Goal: Information Seeking & Learning: Learn about a topic

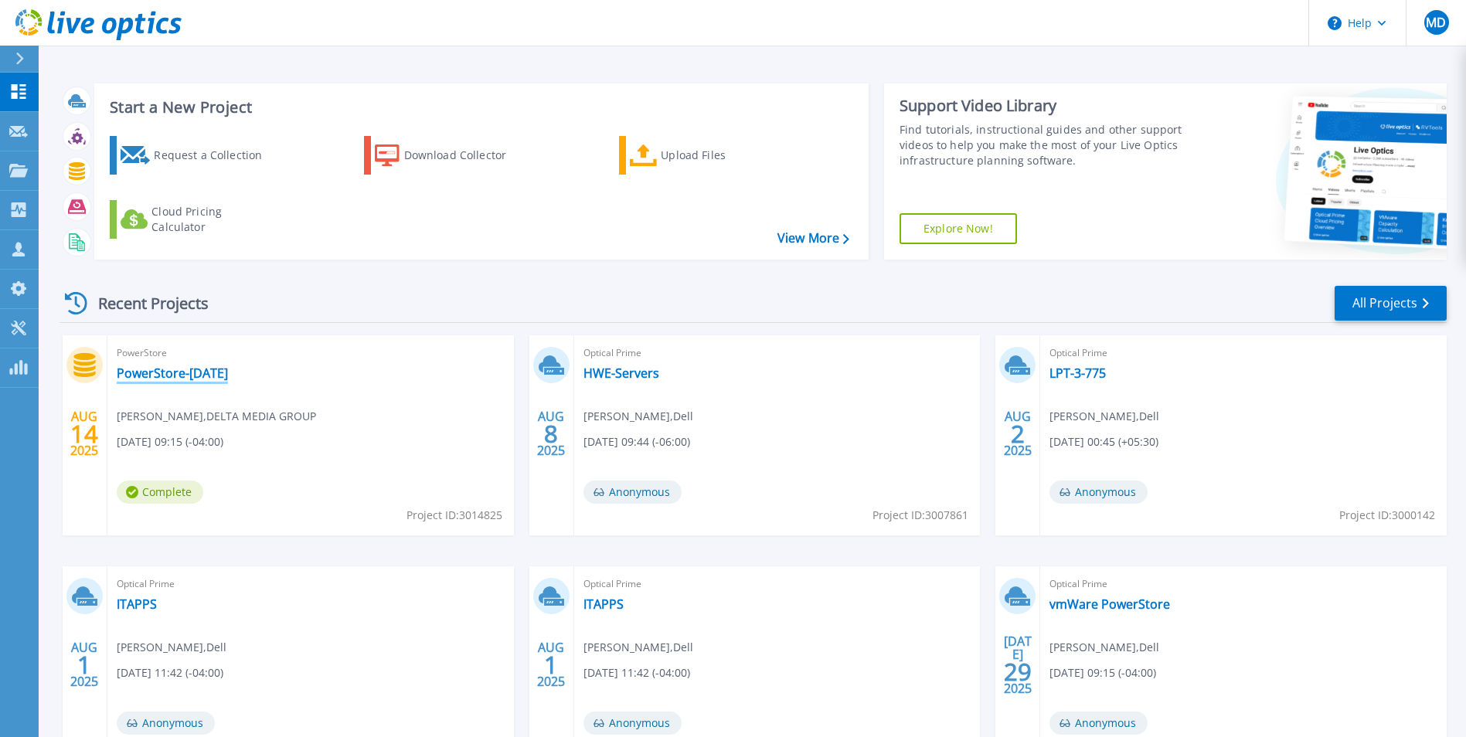
click at [210, 375] on link "PowerStore-[DATE]" at bounding box center [172, 373] width 111 height 15
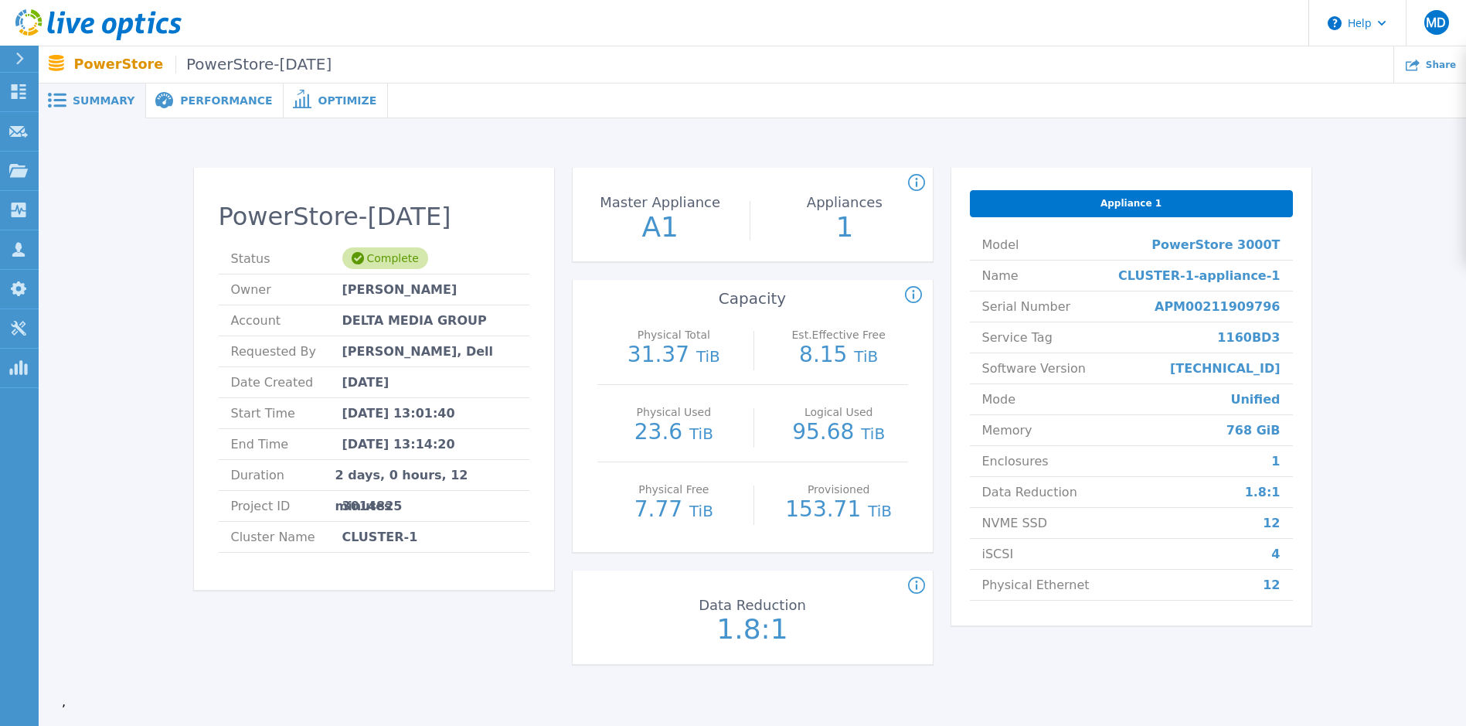
click at [565, 369] on div "PowerStore-[DATE] Status Complete Owner [PERSON_NAME] Account DELTA MEDIA GROUP…" at bounding box center [752, 425] width 1117 height 515
click at [214, 95] on span "Performance" at bounding box center [226, 100] width 92 height 11
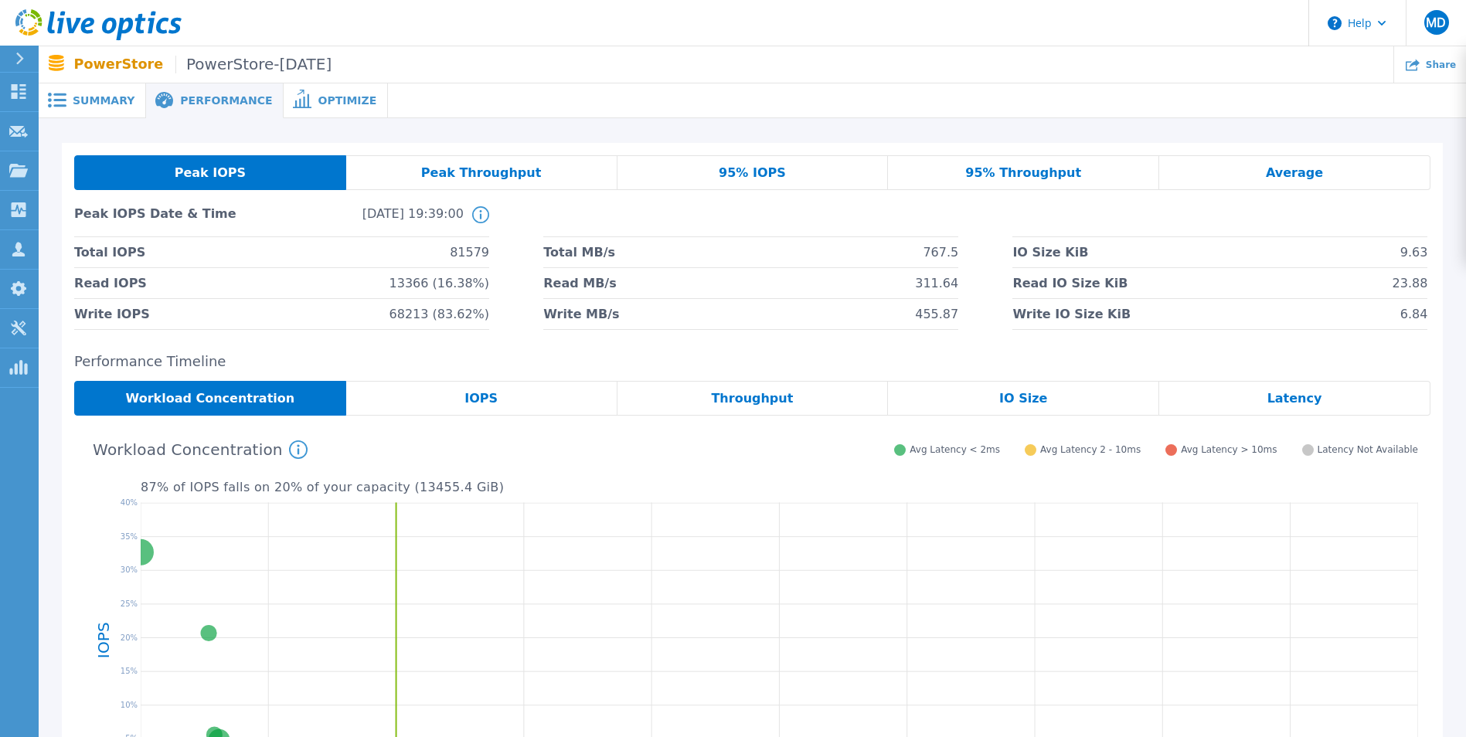
click at [107, 98] on span "Summary" at bounding box center [104, 100] width 62 height 11
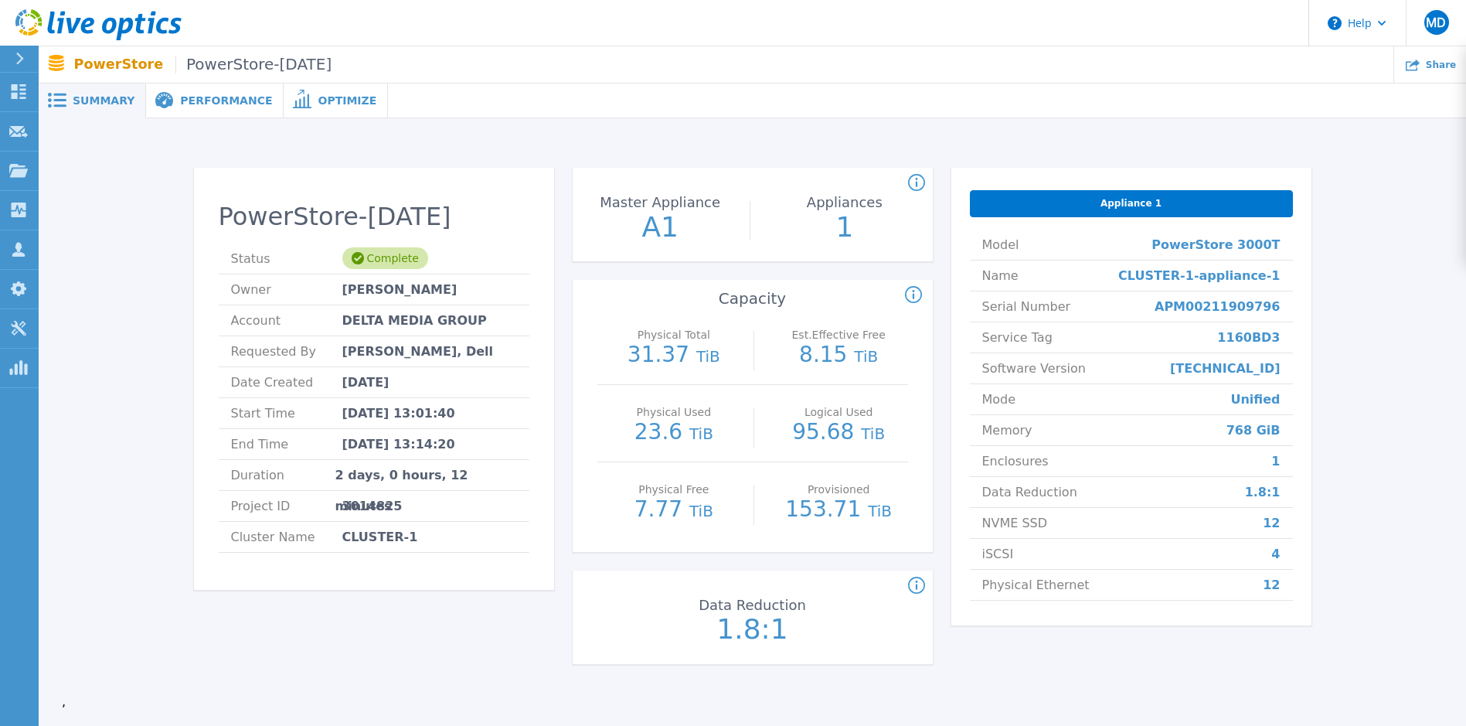
click at [944, 318] on div "PowerStore-[DATE] Status Complete Owner [PERSON_NAME] Account DELTA MEDIA GROUP…" at bounding box center [752, 425] width 1117 height 515
click at [567, 243] on div "PowerStore-[DATE] Status Complete Owner [PERSON_NAME] Account DELTA MEDIA GROUP…" at bounding box center [752, 425] width 1117 height 515
click at [180, 359] on div "PowerStore-[DATE] Status Complete Owner [PERSON_NAME] Account DELTA MEDIA GROUP…" at bounding box center [752, 419] width 1381 height 552
click at [202, 103] on span "Performance" at bounding box center [226, 100] width 92 height 11
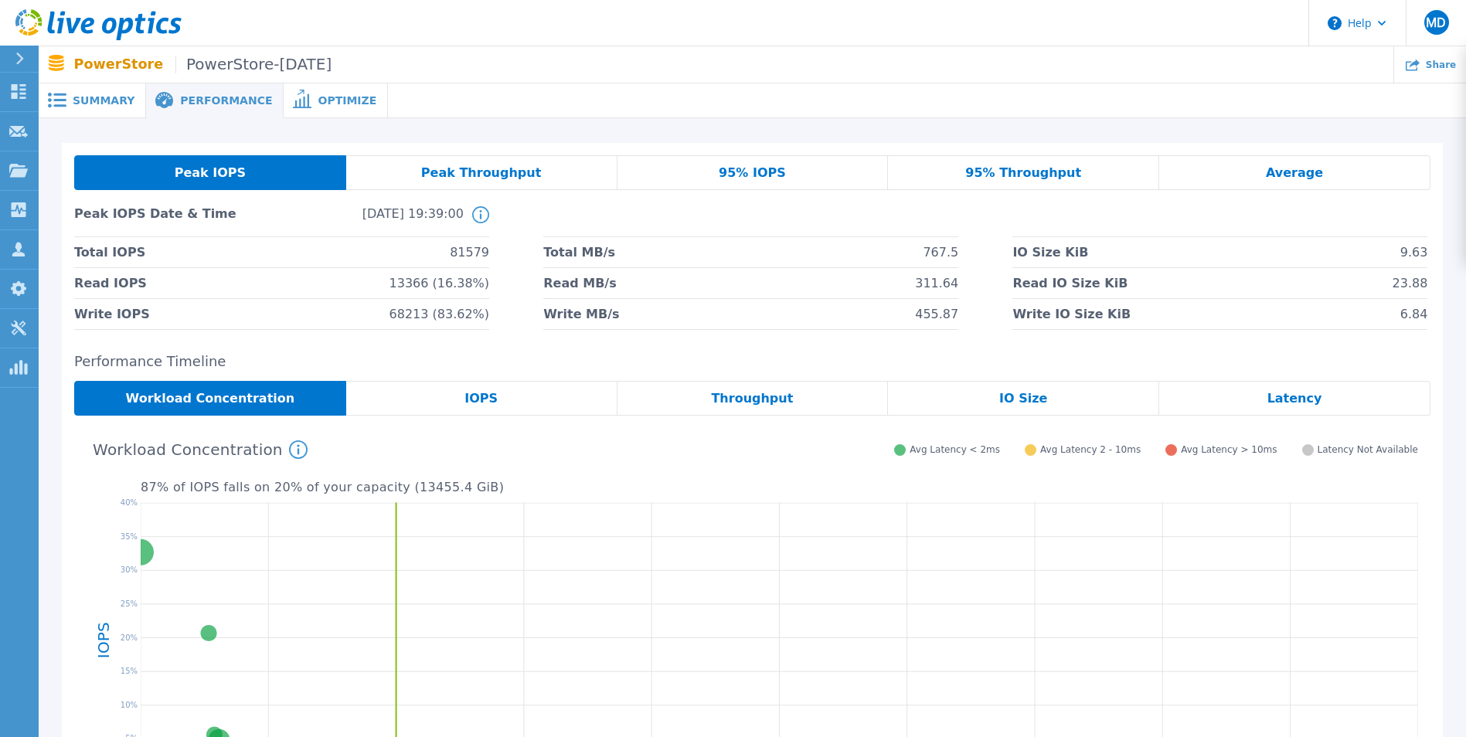
click at [457, 410] on div "IOPS" at bounding box center [481, 398] width 271 height 35
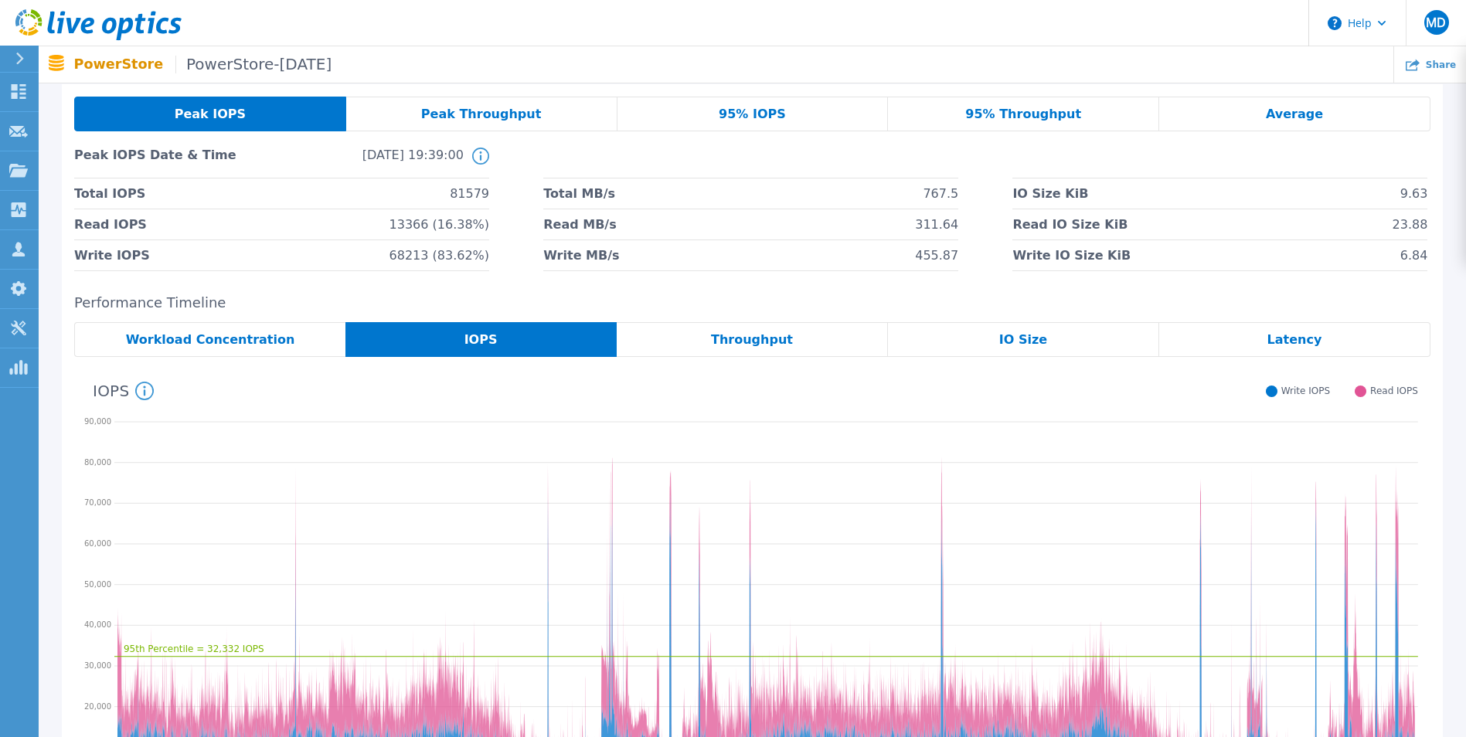
scroll to position [58, 0]
click at [728, 132] on div "Peak IOPS Peak Throughput 95% IOPS 95% Throughput Average Peak IOPS Date & Time…" at bounding box center [752, 184] width 1356 height 175
click at [746, 115] on span "95% IOPS" at bounding box center [752, 115] width 67 height 12
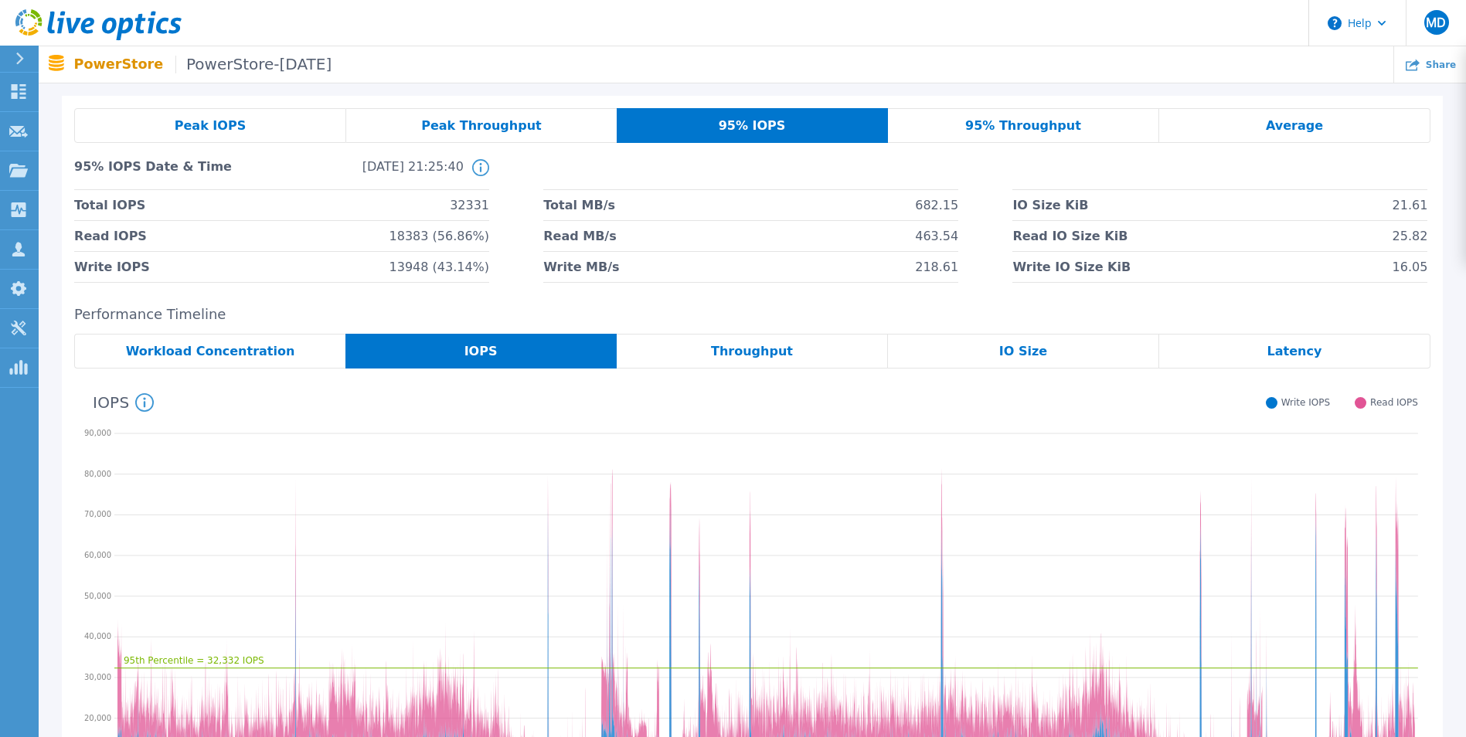
scroll to position [0, 0]
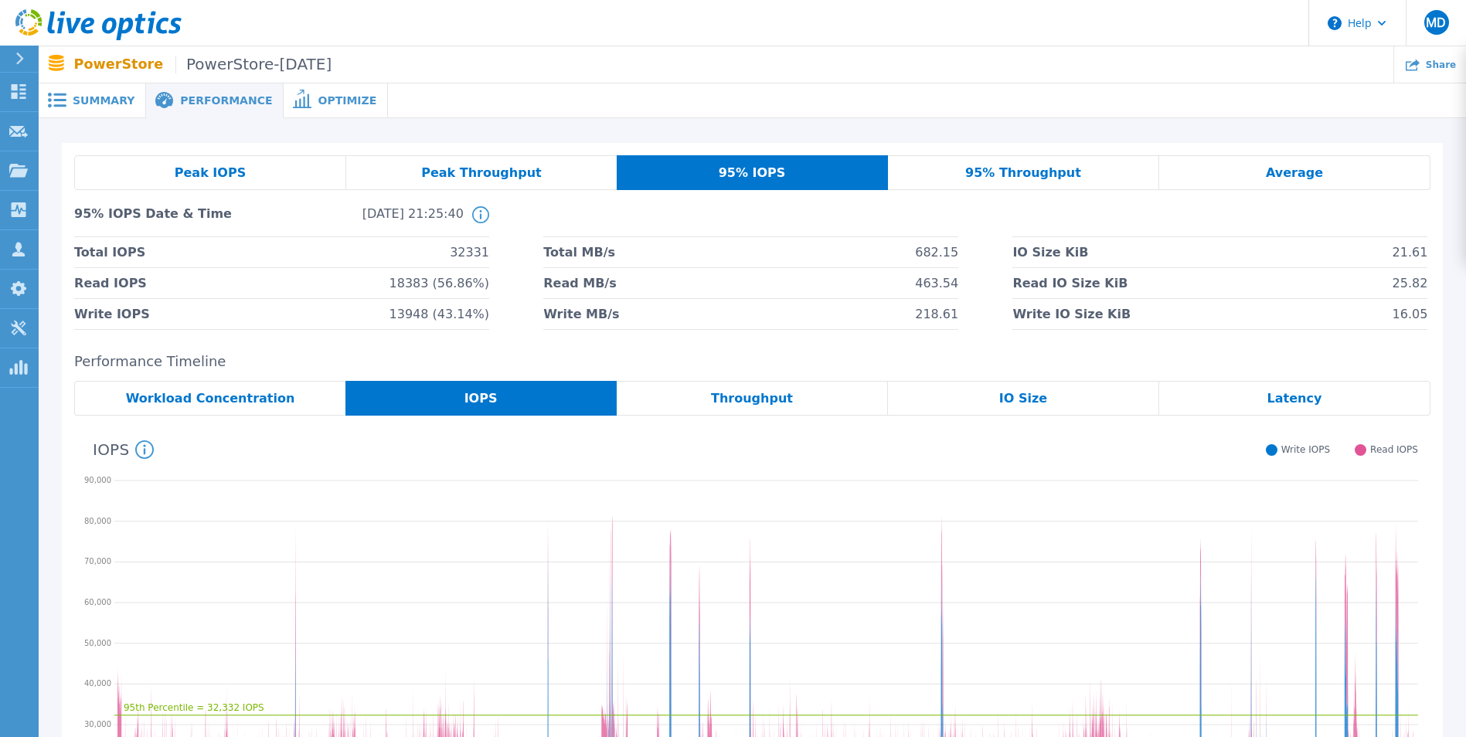
click at [104, 102] on span "Summary" at bounding box center [104, 100] width 62 height 11
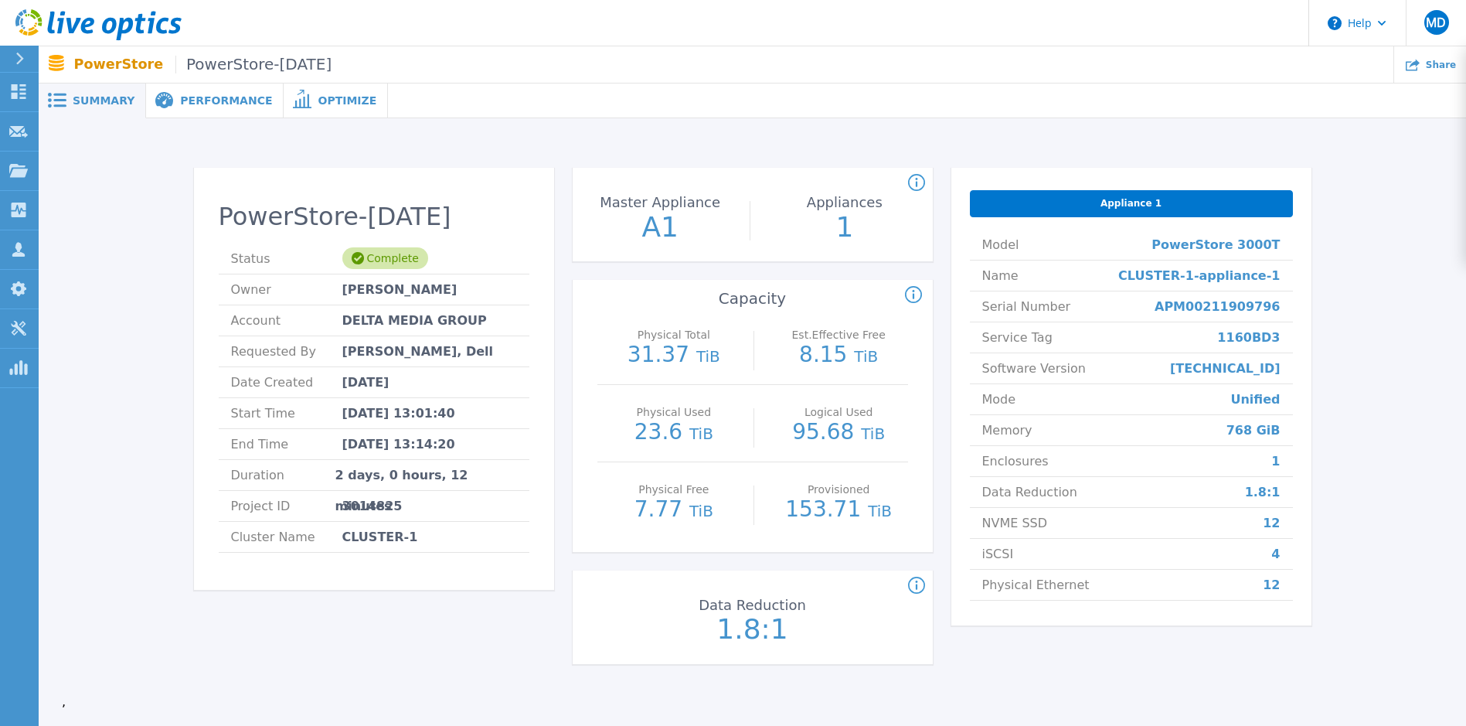
click at [557, 434] on div "PowerStore-[DATE] Status Complete Owner [PERSON_NAME] Account DELTA MEDIA GROUP…" at bounding box center [752, 425] width 1117 height 515
click at [522, 611] on div "PowerStore-[DATE] Status Complete Owner [PERSON_NAME] Account DELTA MEDIA GROUP…" at bounding box center [374, 425] width 360 height 515
click at [534, 620] on div "PowerStore-[DATE] Status Complete Owner [PERSON_NAME] Account DELTA MEDIA GROUP…" at bounding box center [374, 425] width 360 height 515
click at [214, 115] on div "Performance" at bounding box center [215, 100] width 138 height 35
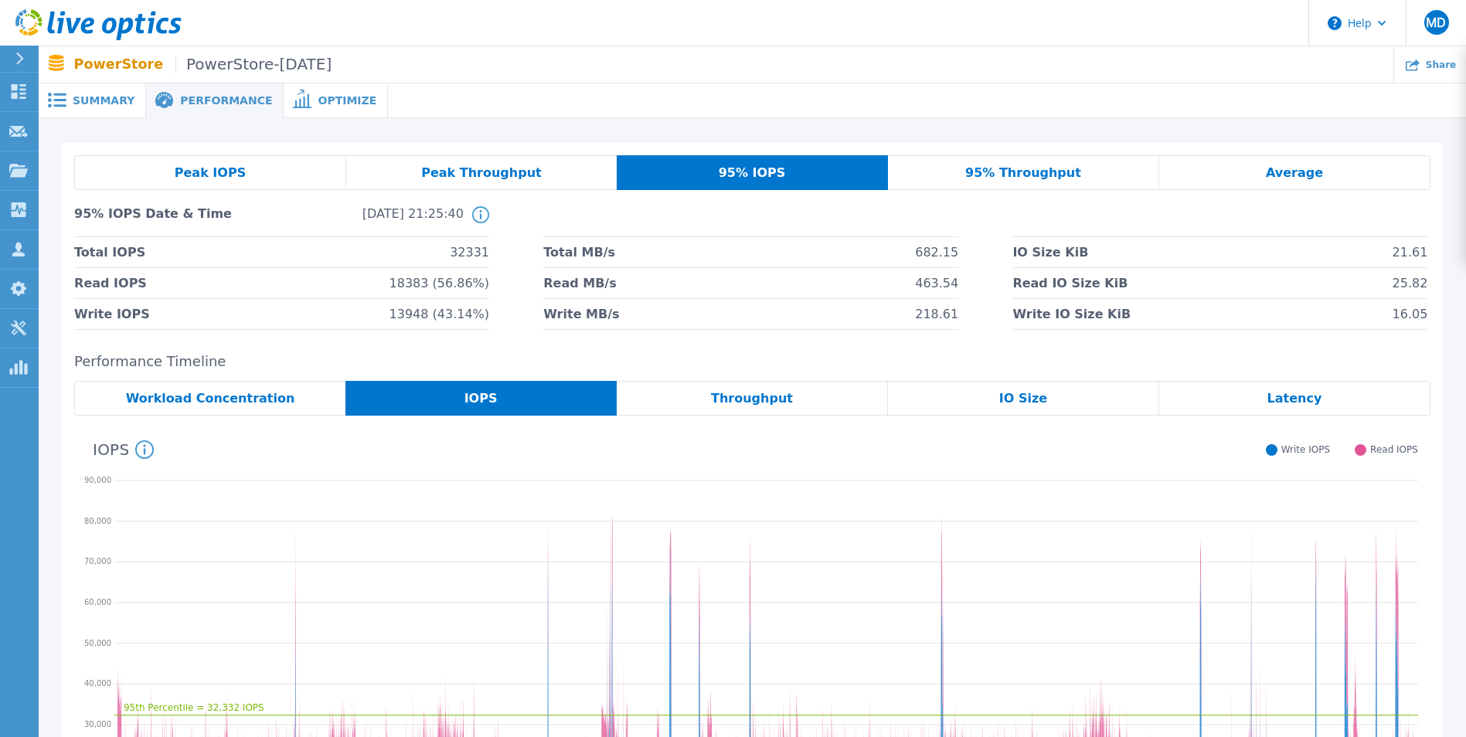
click at [111, 102] on span "Summary" at bounding box center [104, 100] width 62 height 11
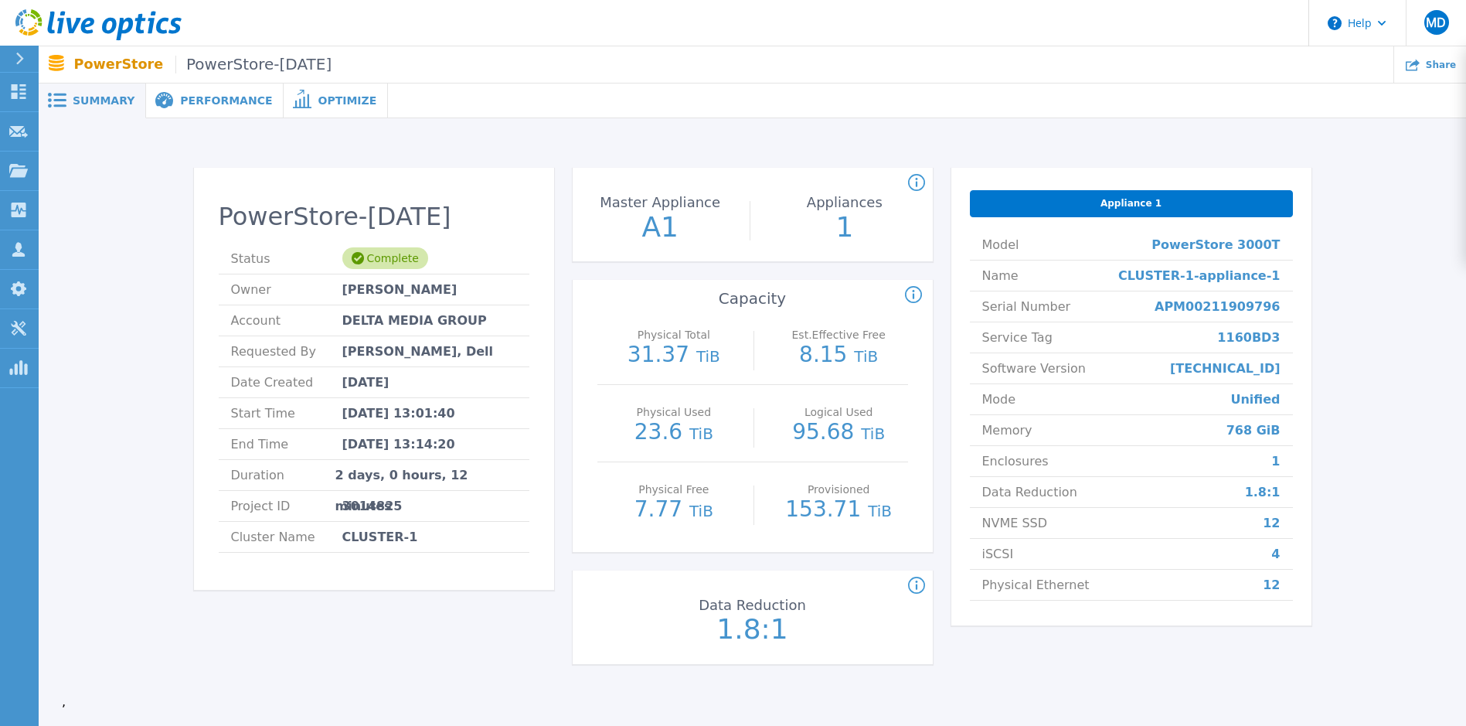
click at [293, 98] on icon at bounding box center [302, 99] width 19 height 19
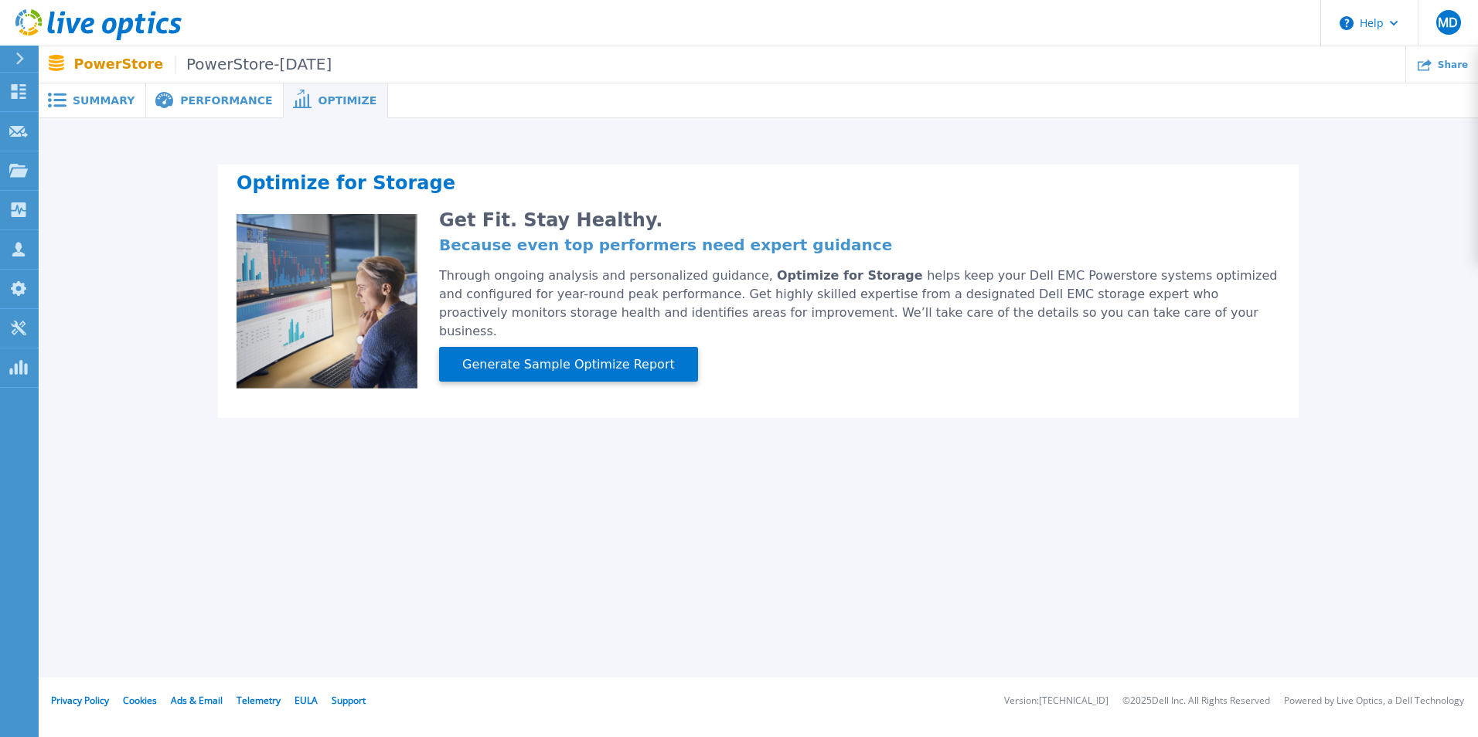
click at [221, 102] on span "Performance" at bounding box center [226, 100] width 92 height 11
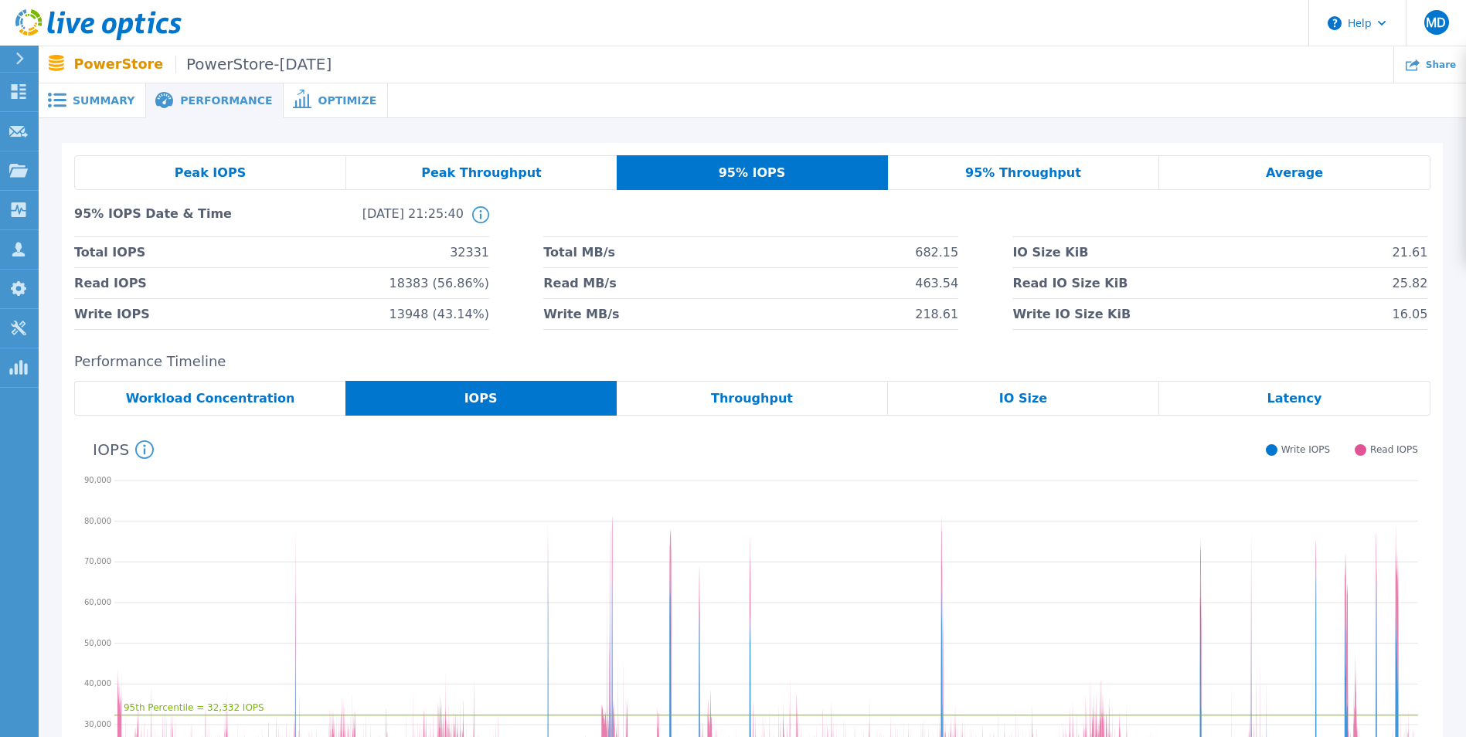
click at [115, 100] on span "Summary" at bounding box center [104, 100] width 62 height 11
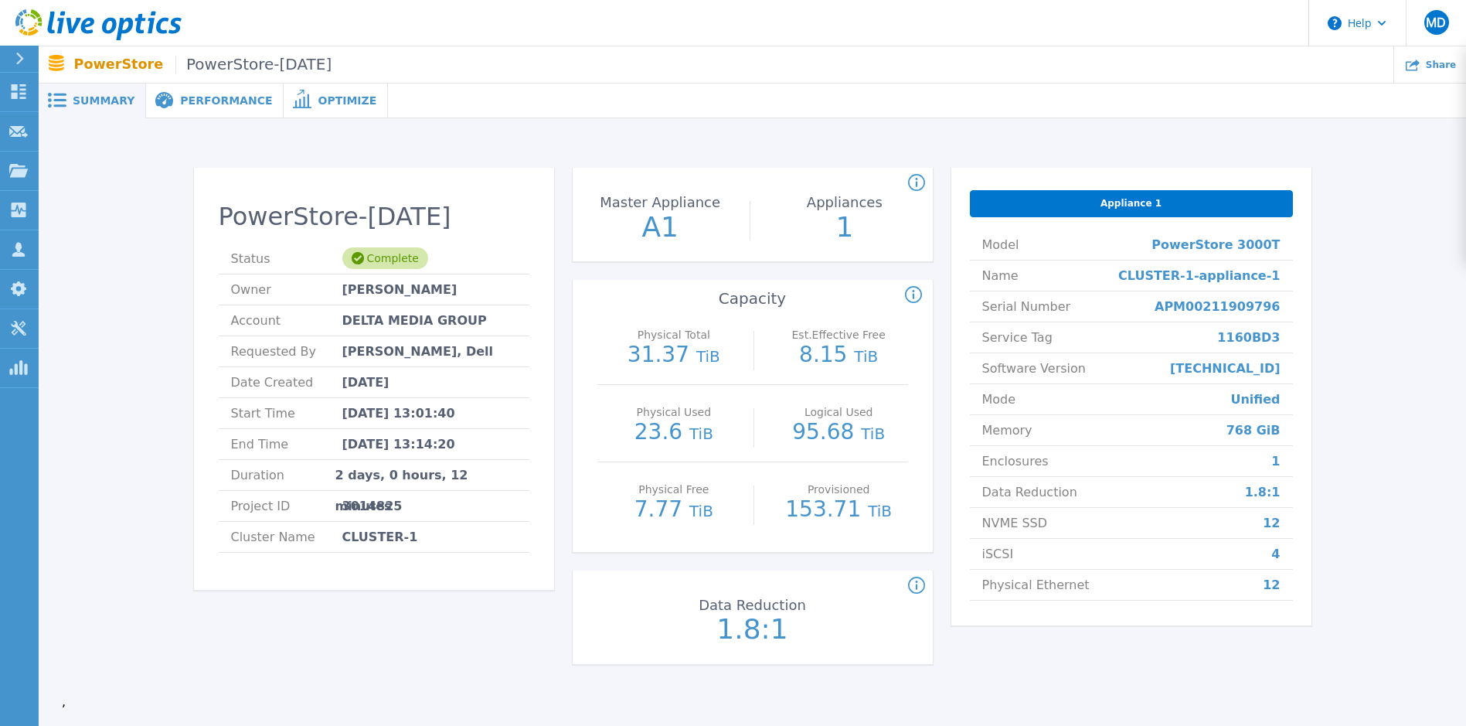
click at [171, 104] on span at bounding box center [163, 101] width 34 height 18
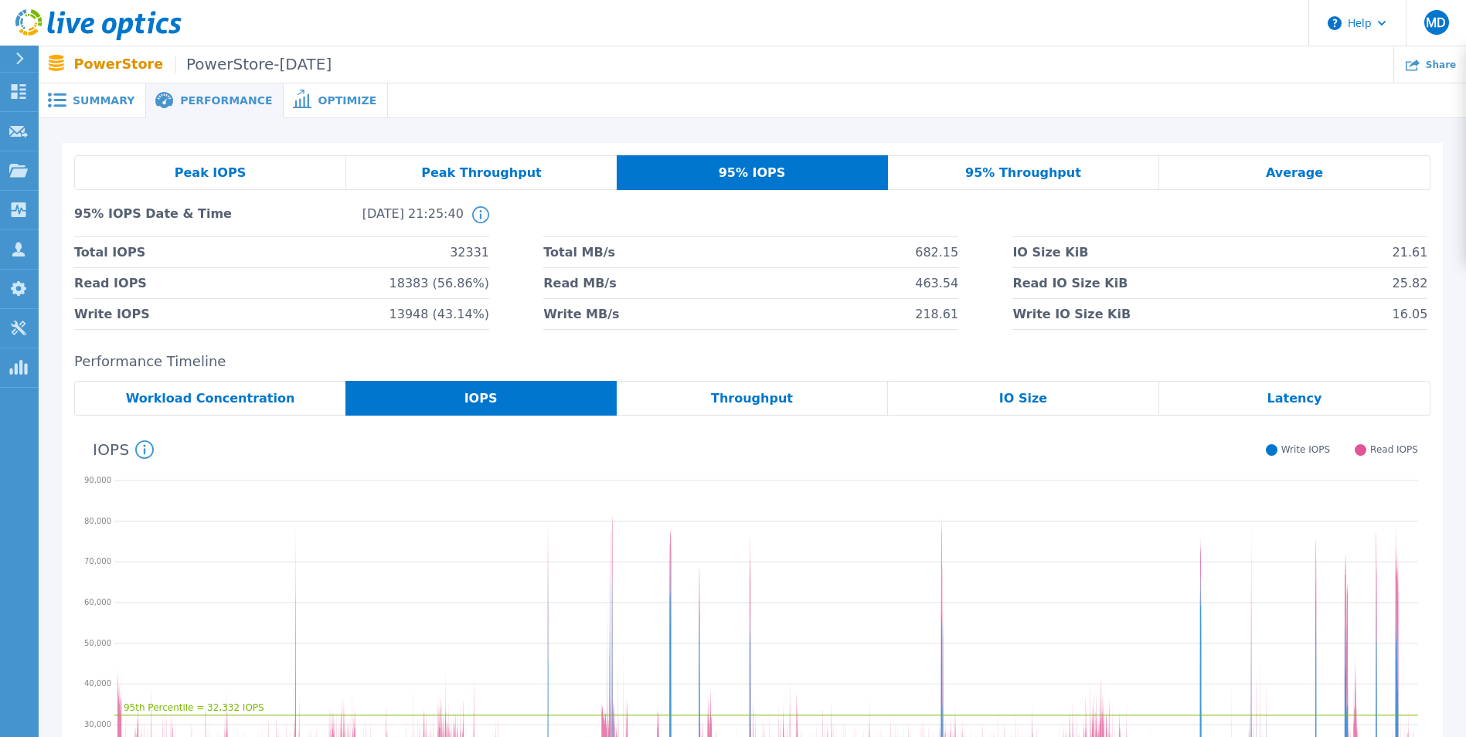
click at [100, 105] on span "Summary" at bounding box center [104, 100] width 62 height 11
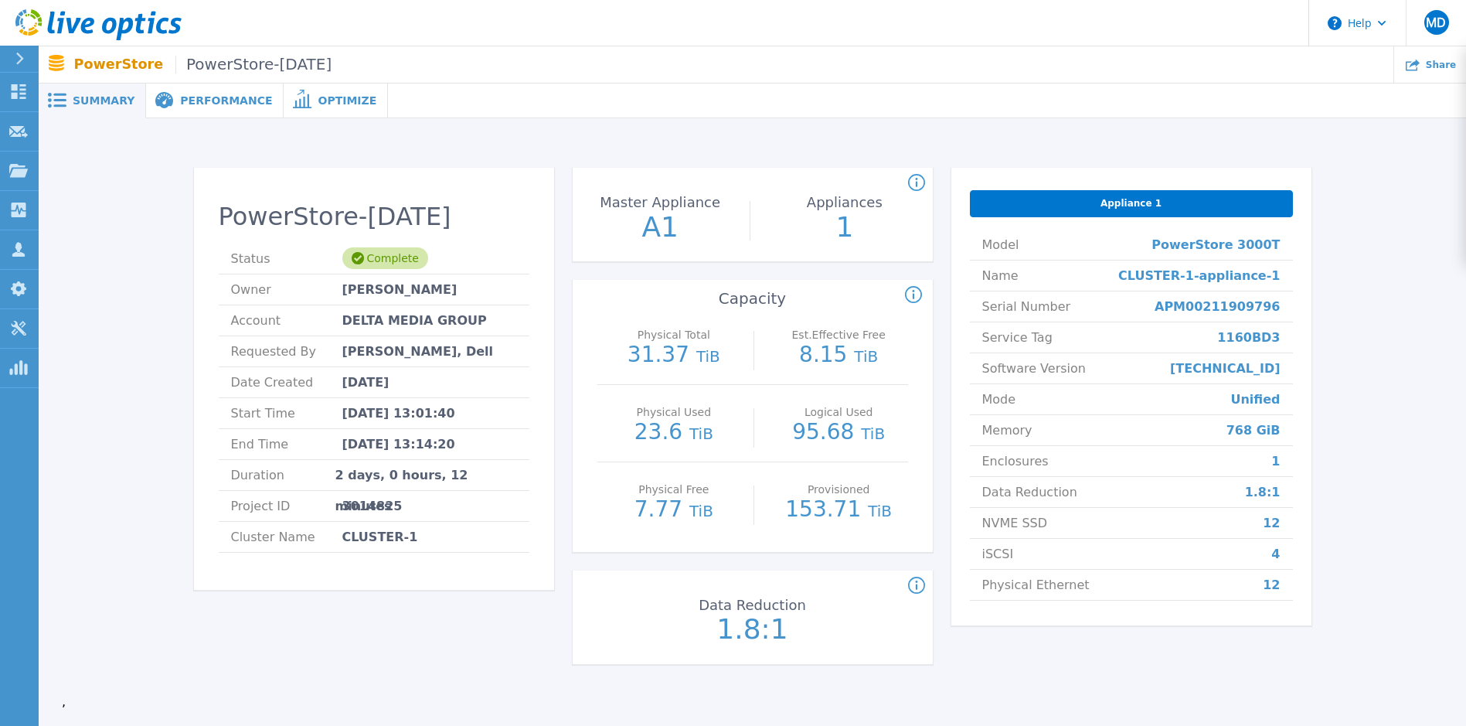
click at [209, 100] on span "Performance" at bounding box center [226, 100] width 92 height 11
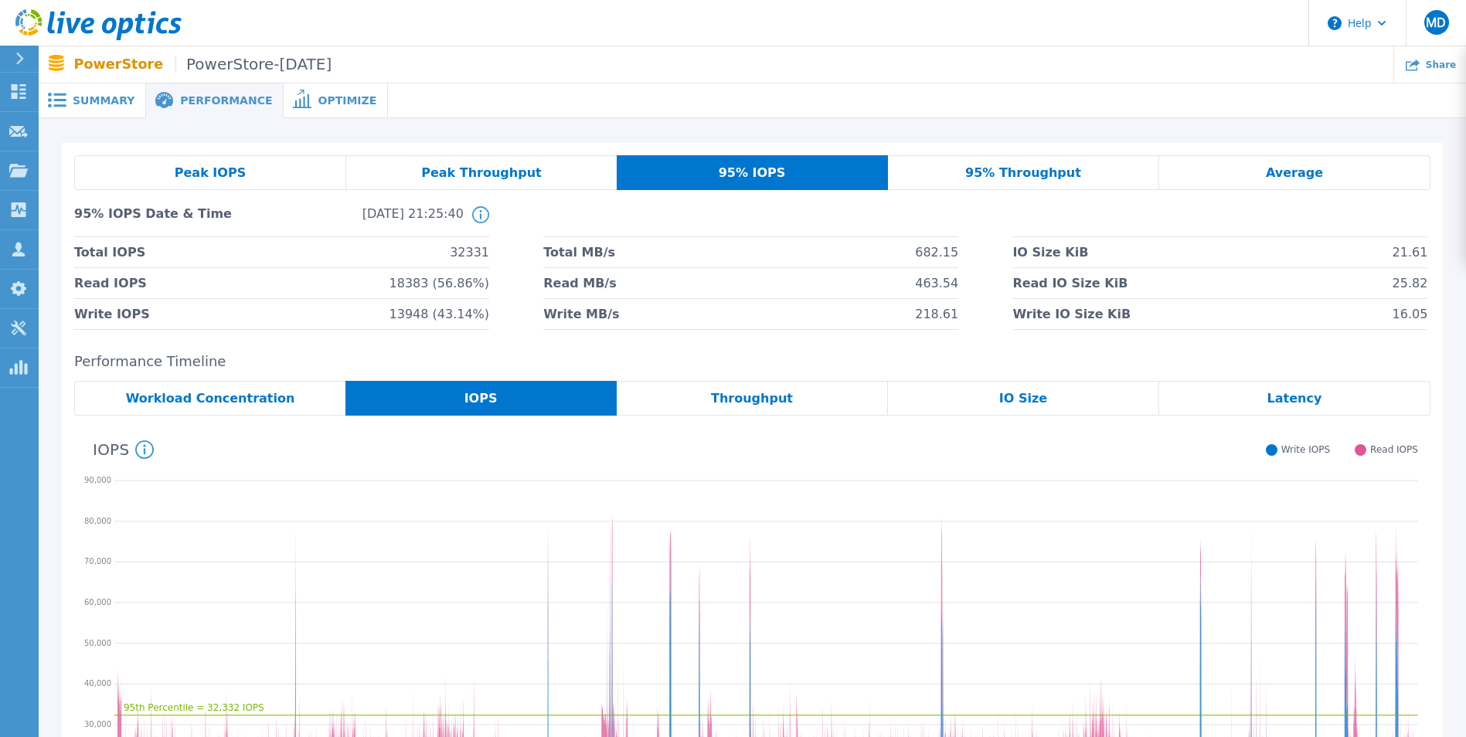
click at [97, 97] on span "Summary" at bounding box center [104, 100] width 62 height 11
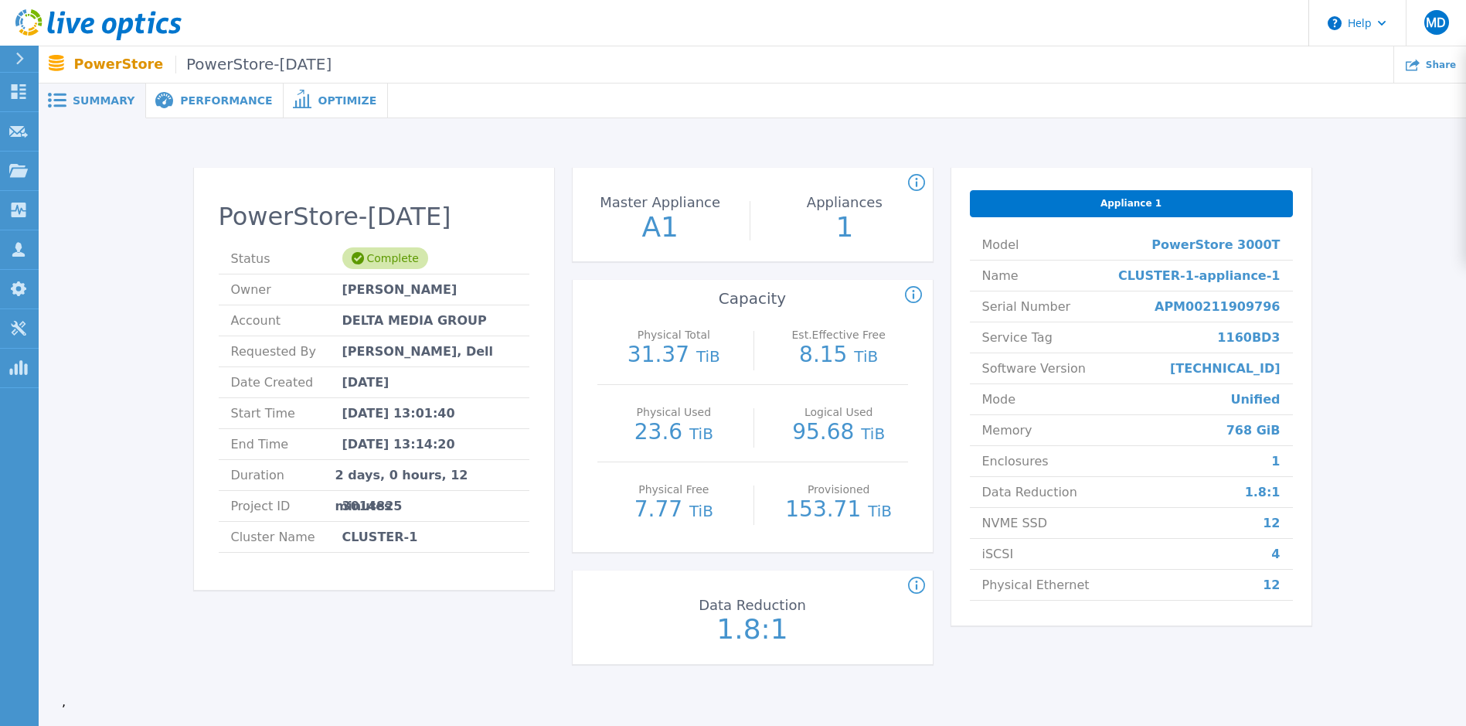
click at [232, 104] on span "Performance" at bounding box center [226, 100] width 92 height 11
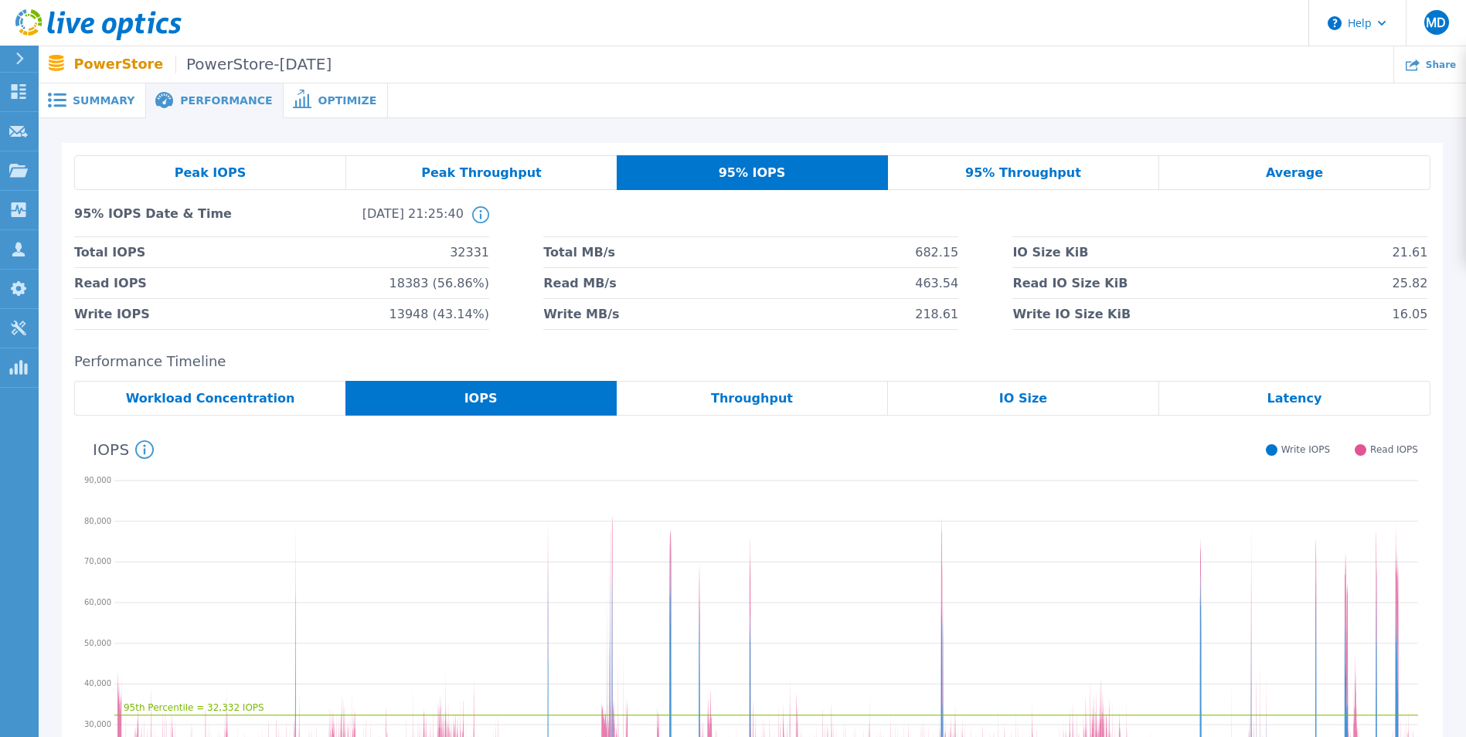
click at [298, 168] on div "Peak IOPS" at bounding box center [210, 172] width 272 height 35
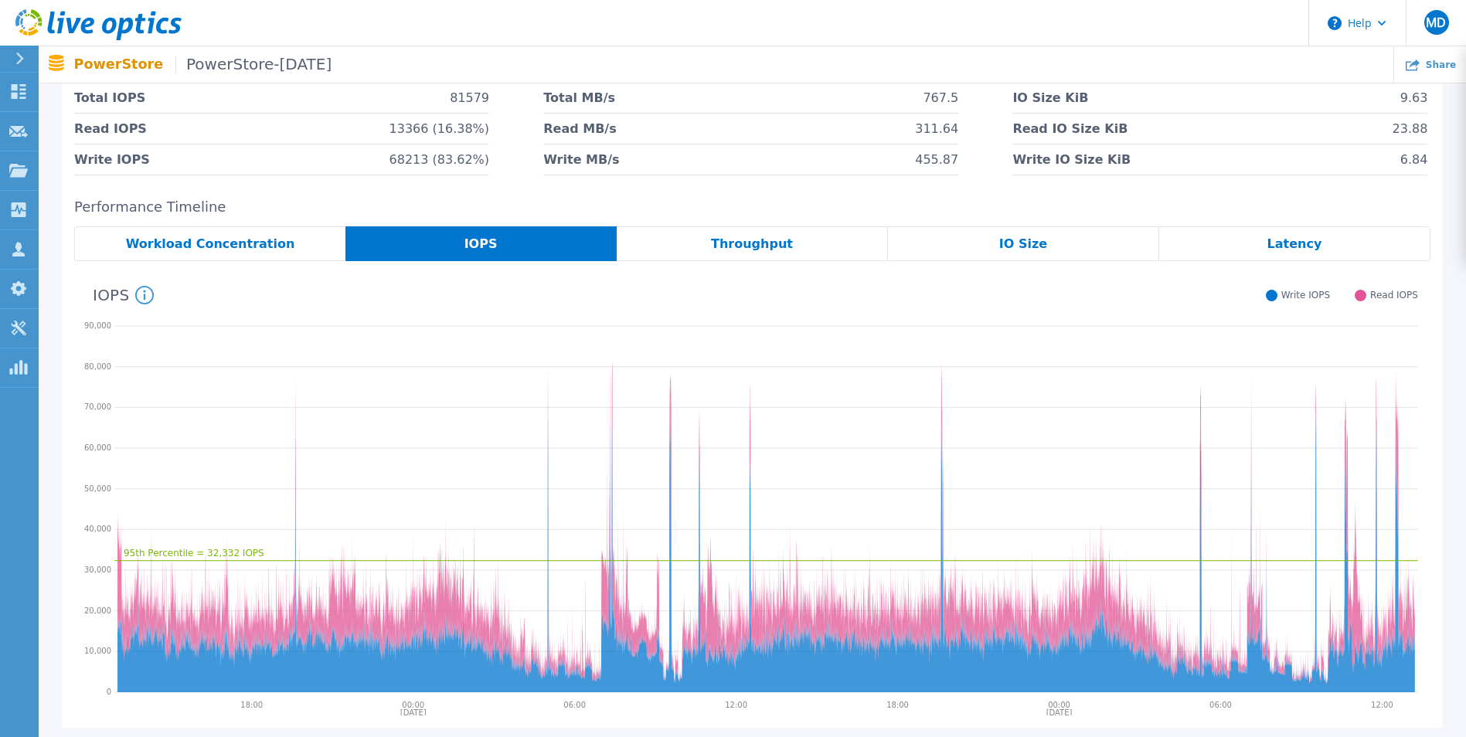
scroll to position [155, 0]
click at [1269, 250] on div "Latency" at bounding box center [1294, 243] width 271 height 35
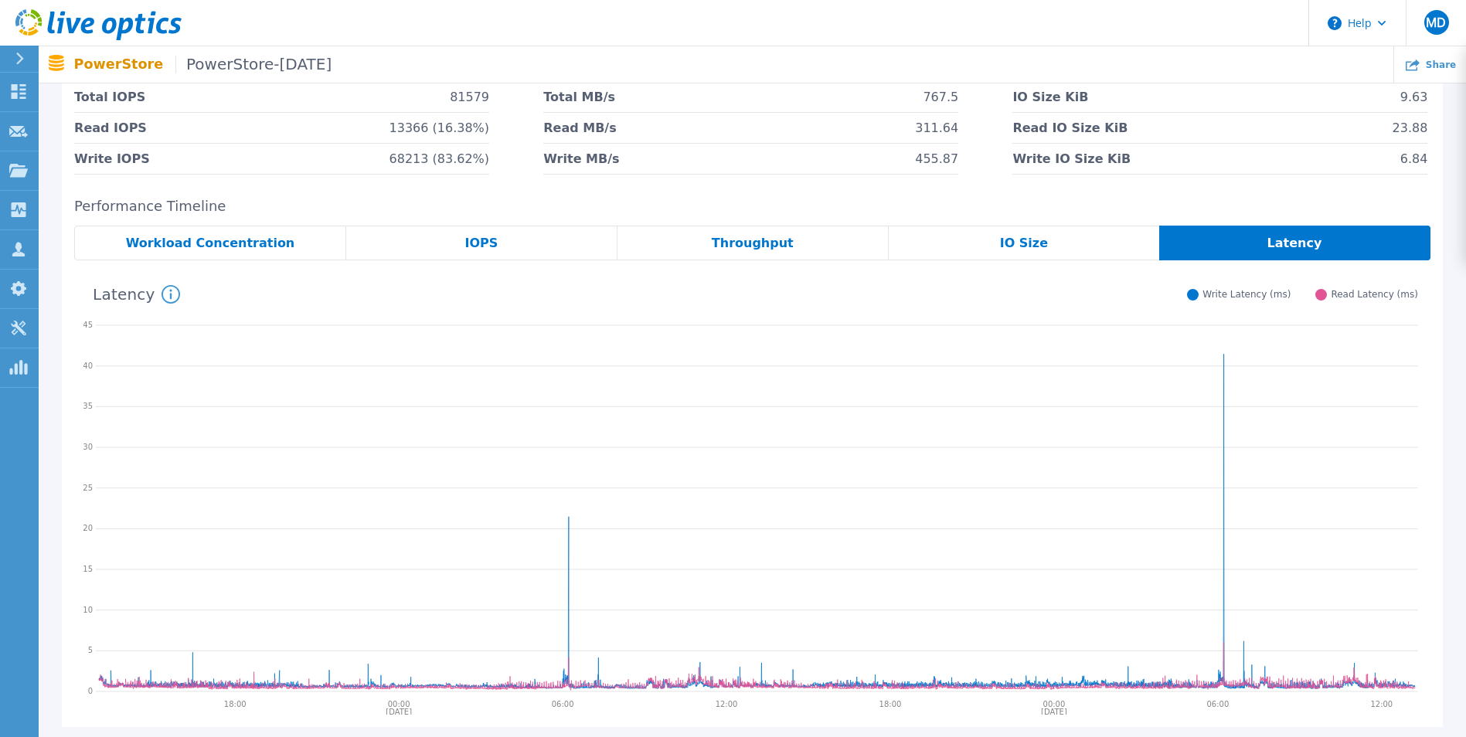
click at [455, 243] on div "IOPS" at bounding box center [481, 243] width 271 height 35
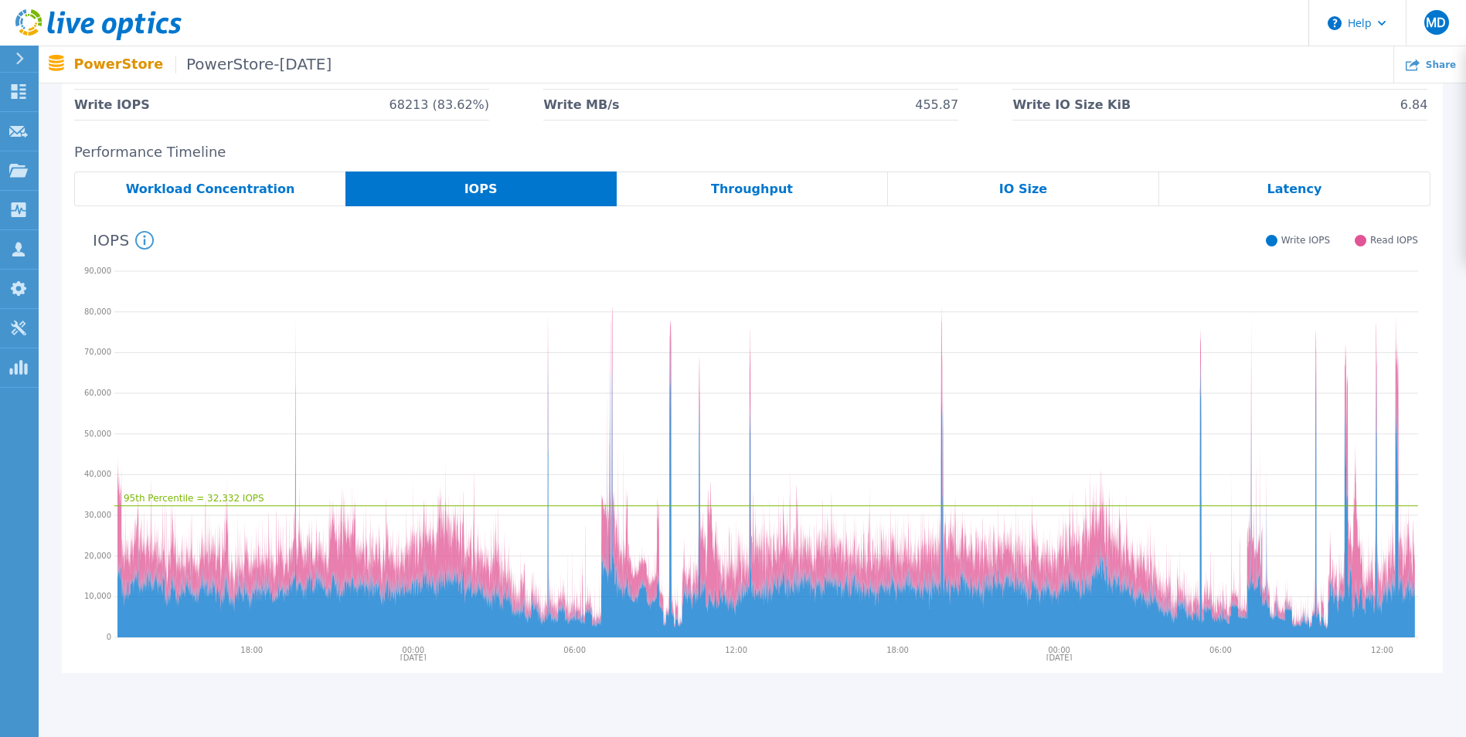
scroll to position [210, 0]
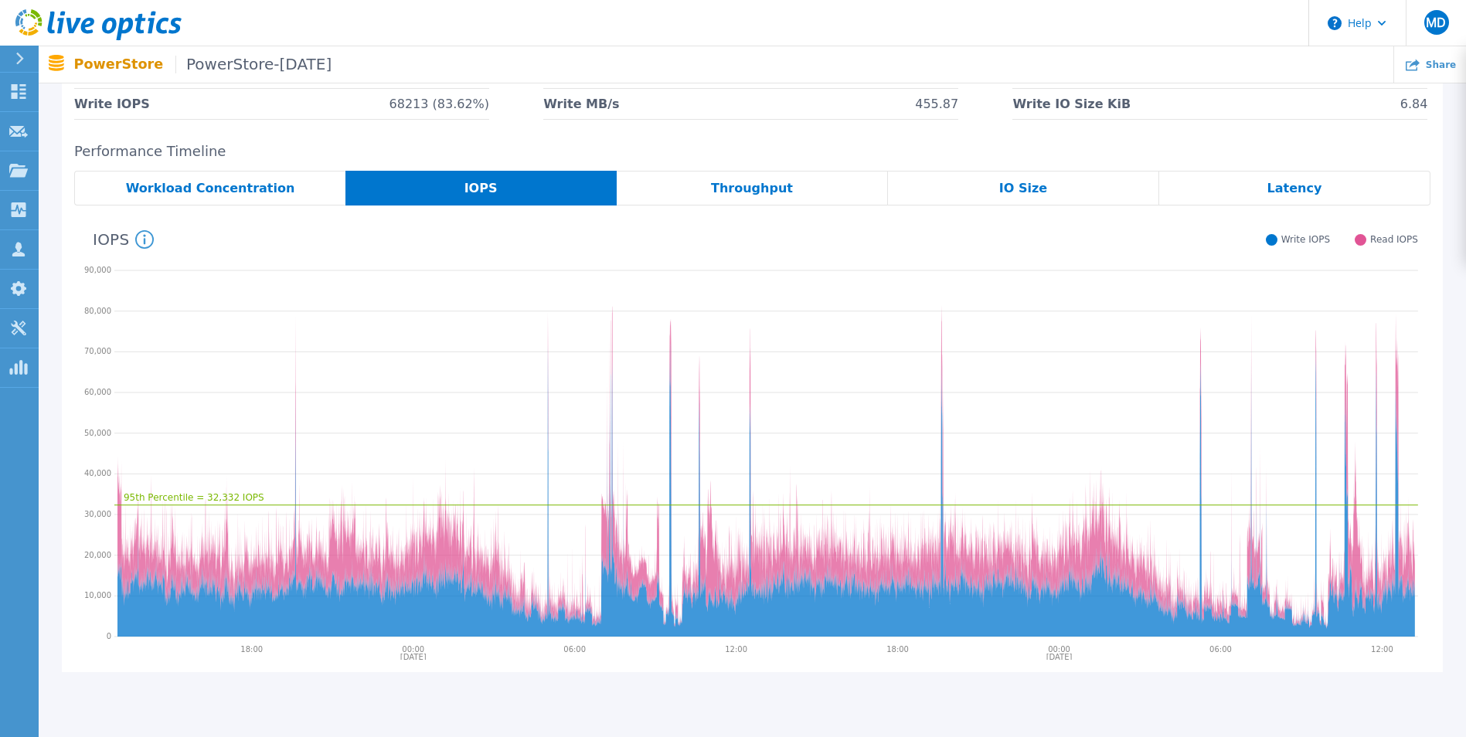
click at [1282, 194] on span "Latency" at bounding box center [1294, 188] width 55 height 12
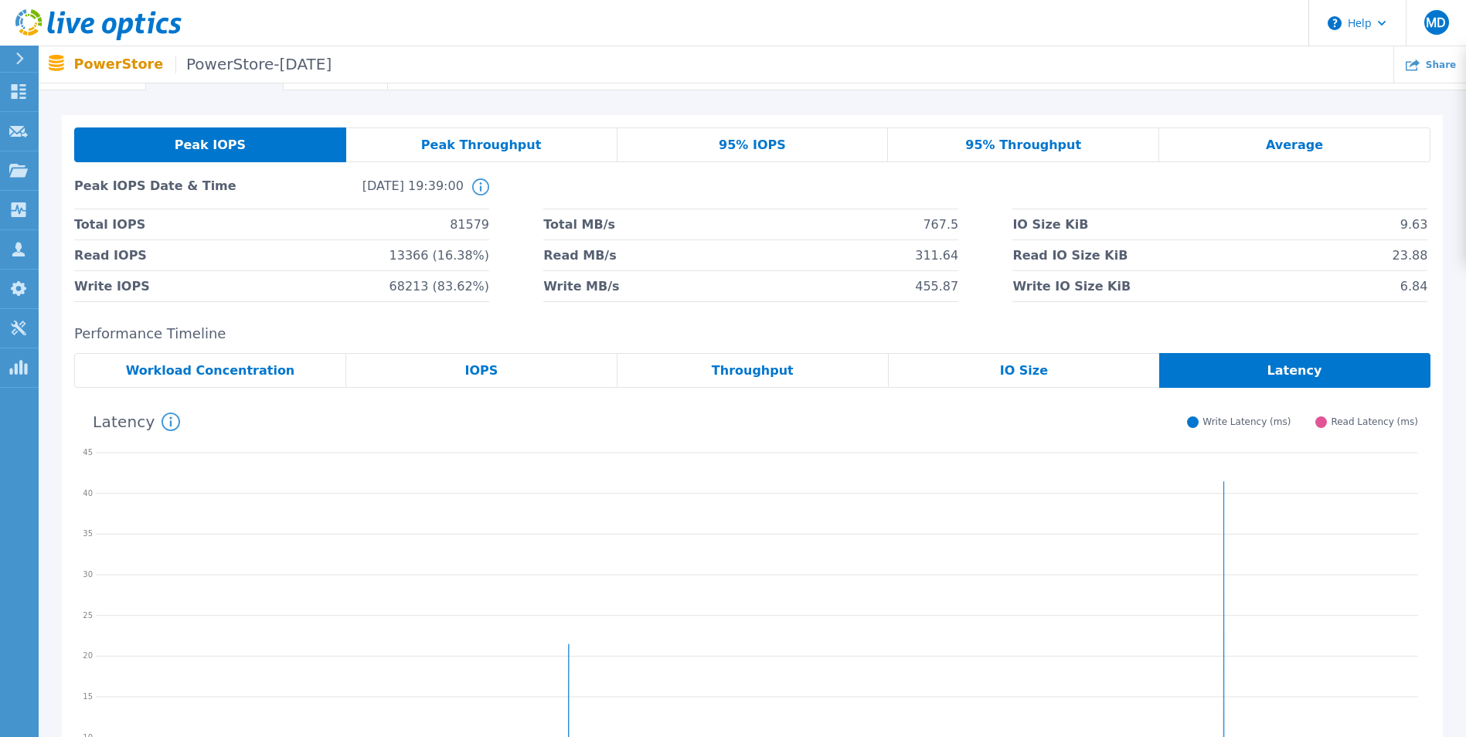
scroll to position [0, 0]
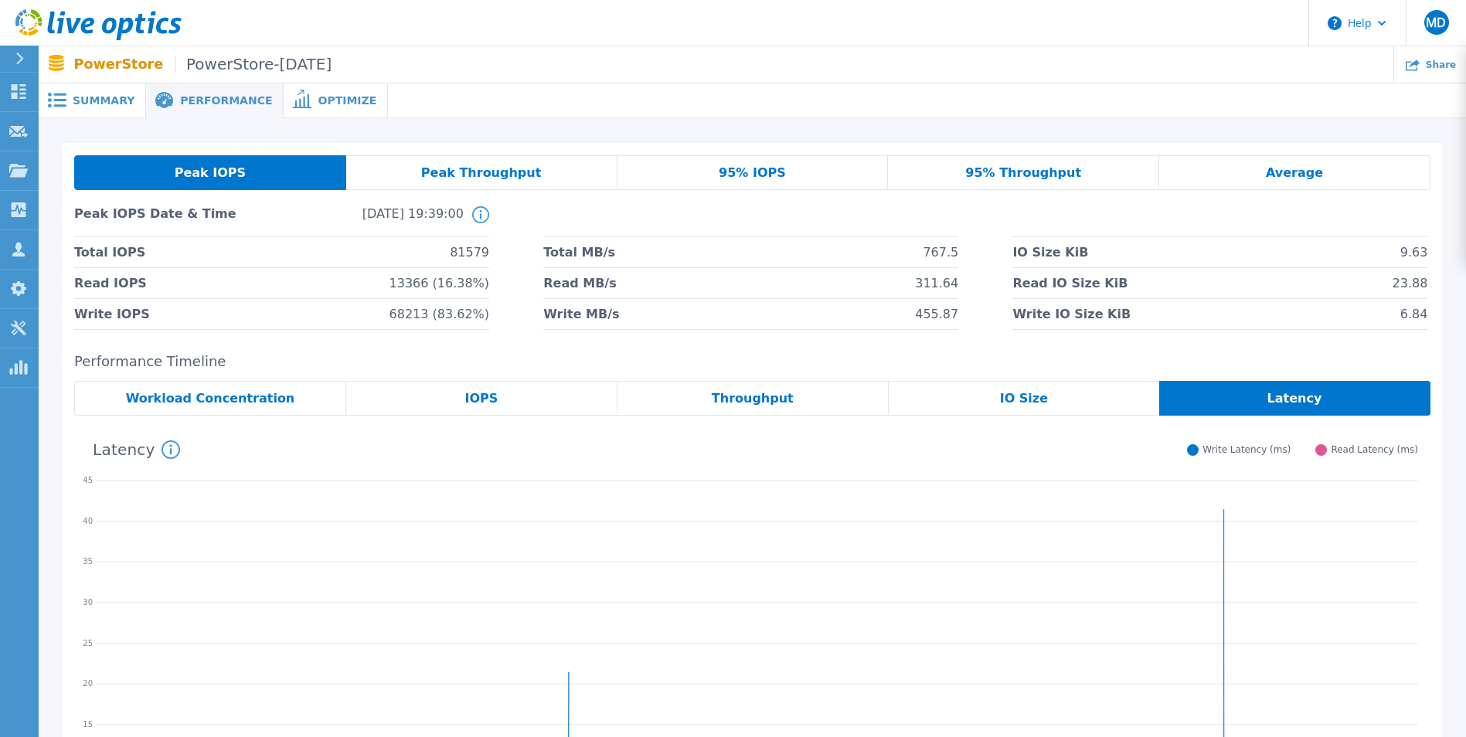
click at [641, 179] on div "95% IOPS" at bounding box center [752, 172] width 271 height 35
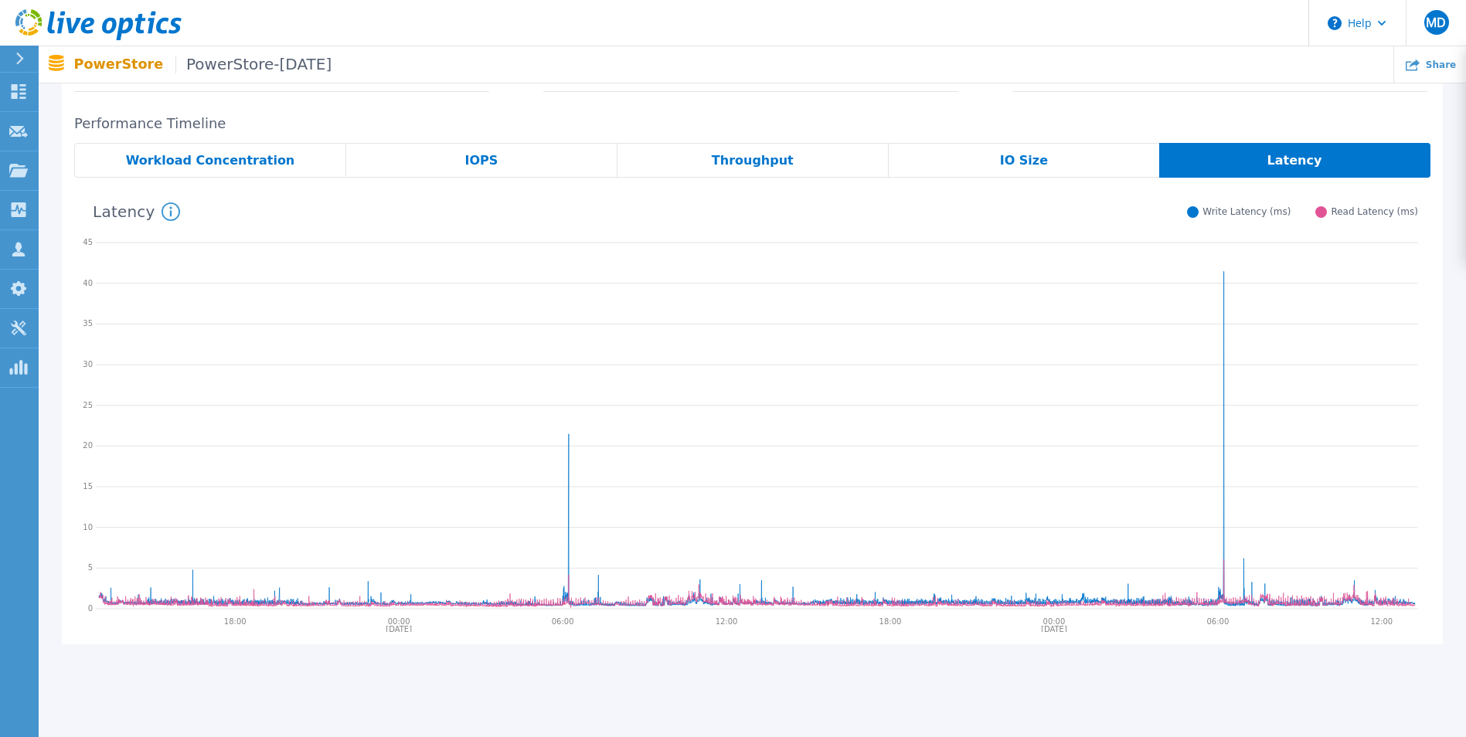
scroll to position [240, 0]
click at [522, 158] on div "IOPS" at bounding box center [481, 158] width 271 height 35
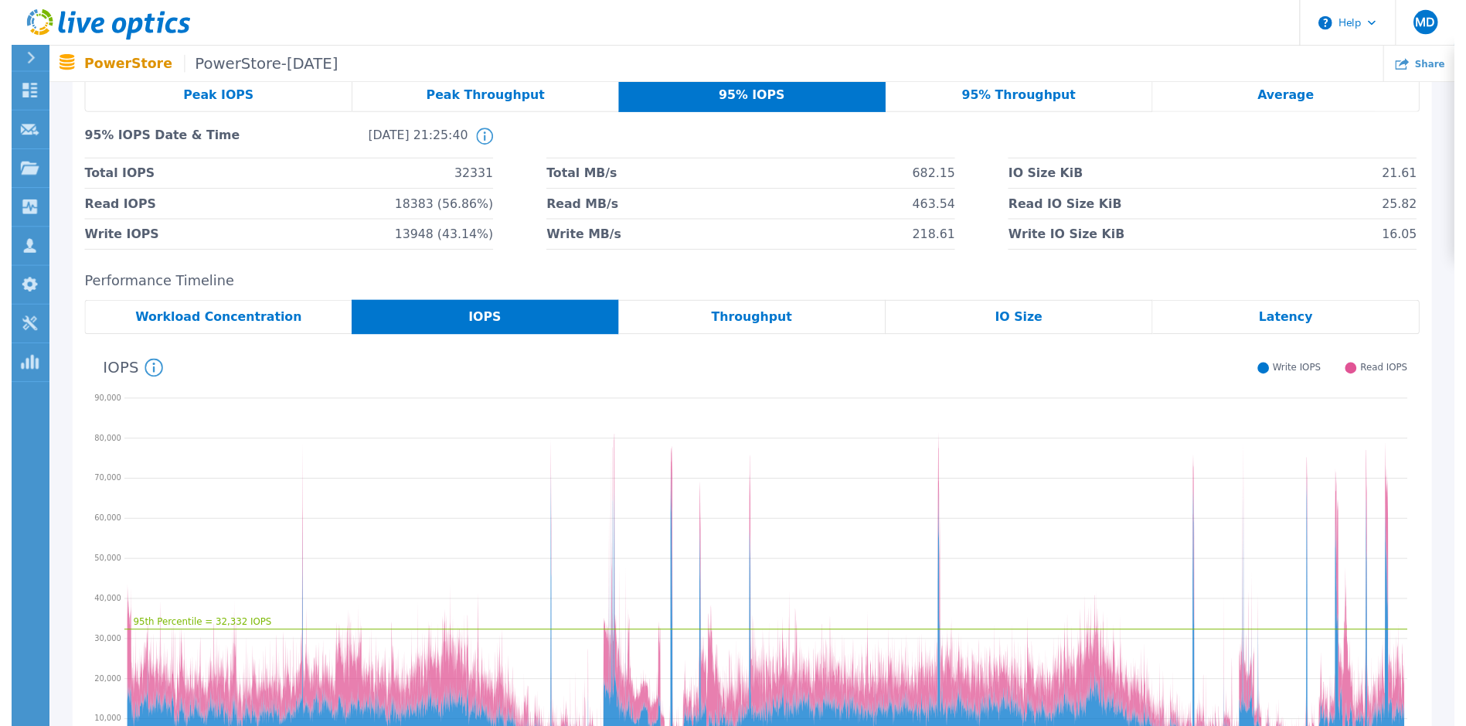
scroll to position [0, 0]
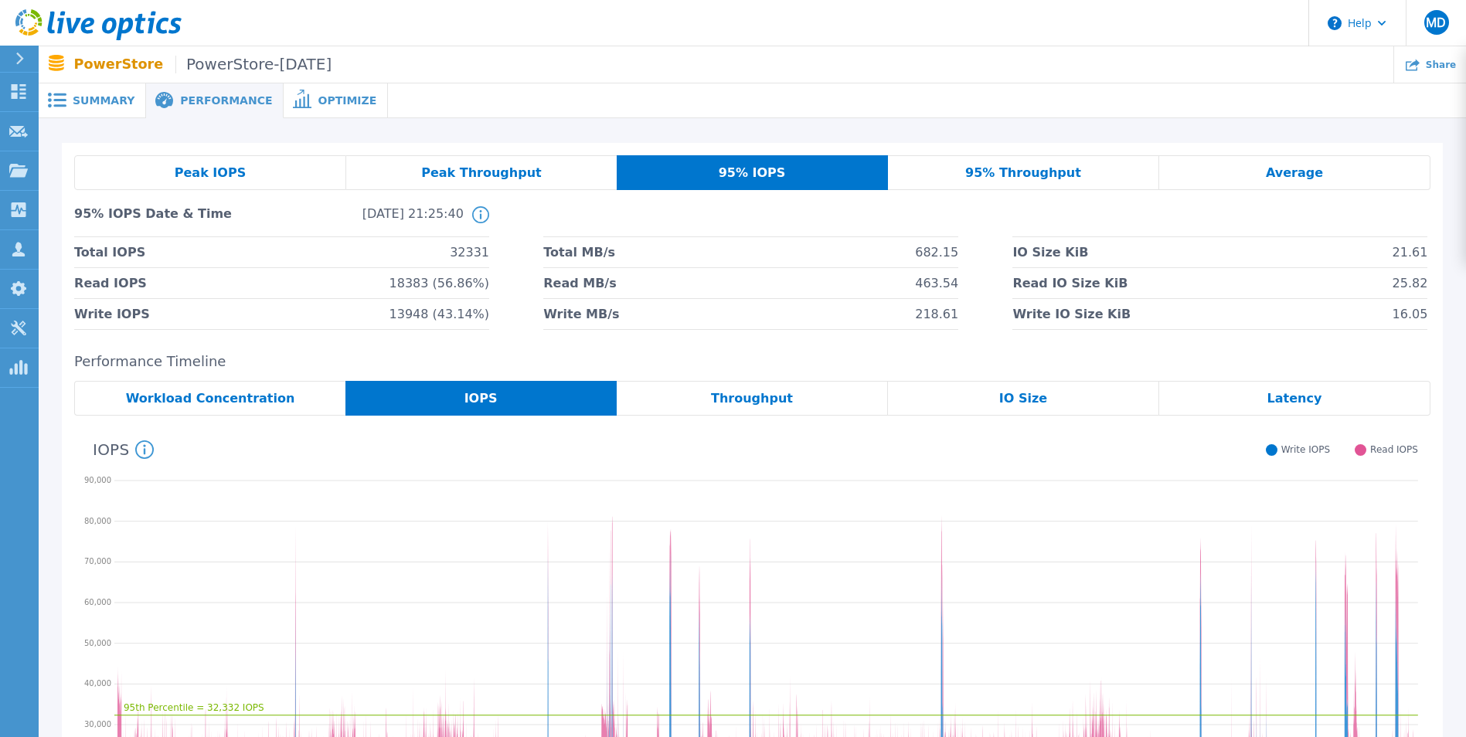
click at [87, 95] on span "Summary" at bounding box center [104, 100] width 62 height 11
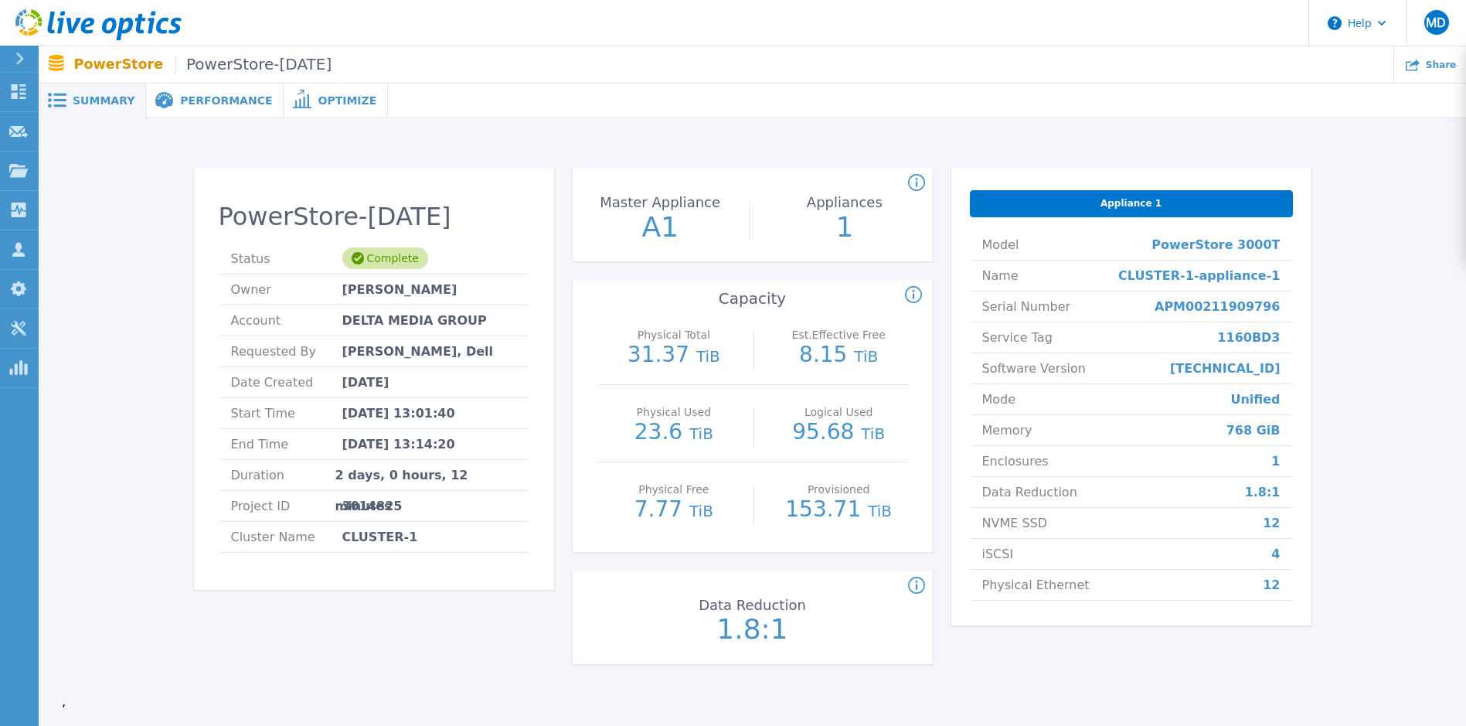
scroll to position [62, 0]
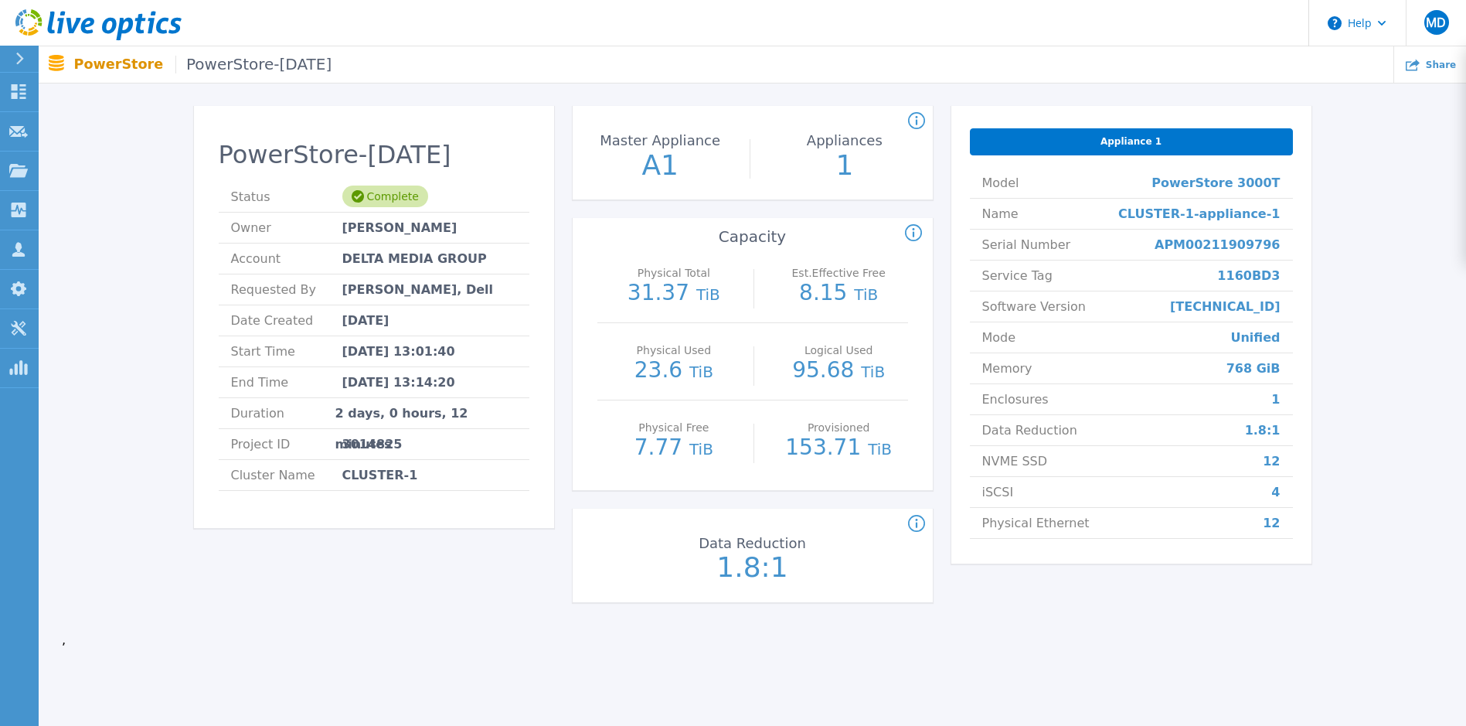
click at [1330, 311] on div "PowerStore-[DATE] Status Complete Owner [PERSON_NAME] Account DELTA MEDIA GROUP…" at bounding box center [752, 357] width 1381 height 552
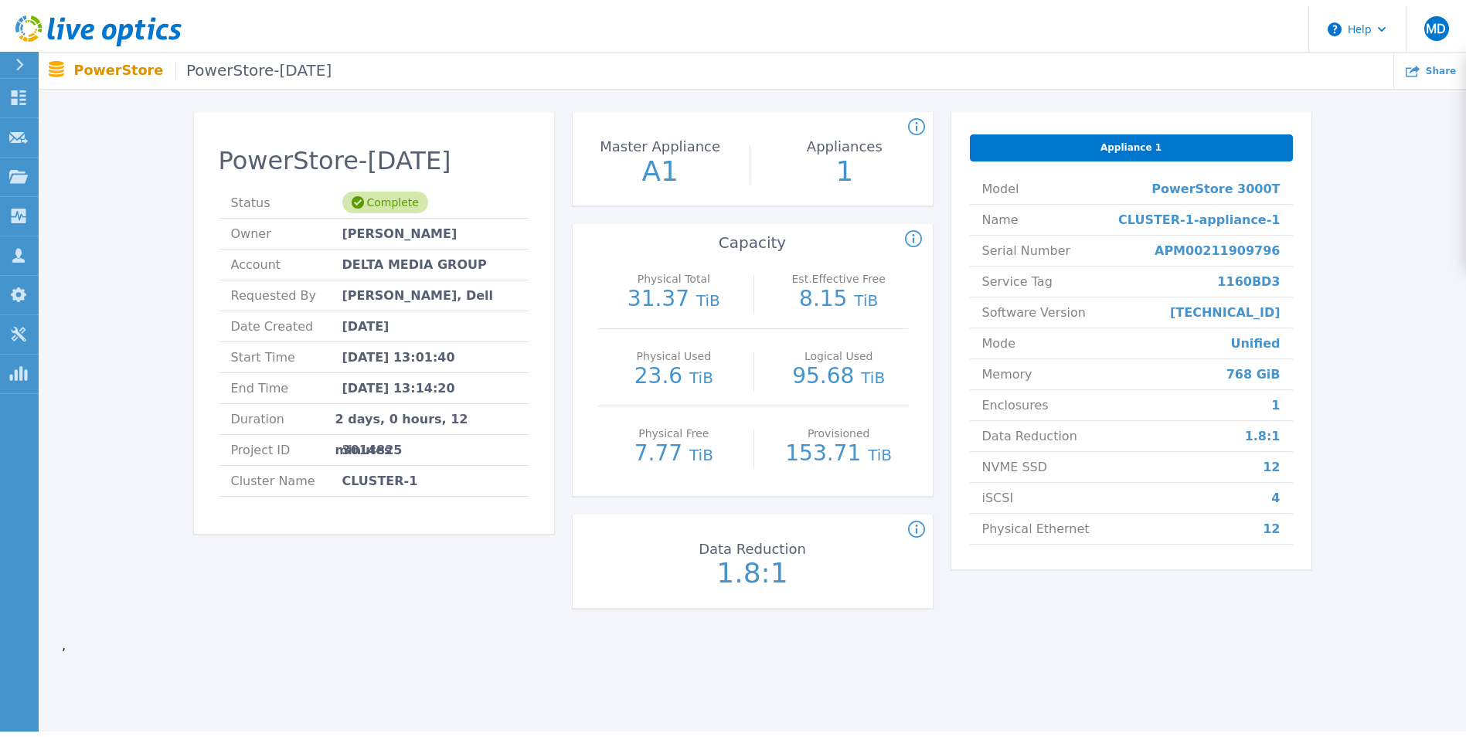
scroll to position [0, 0]
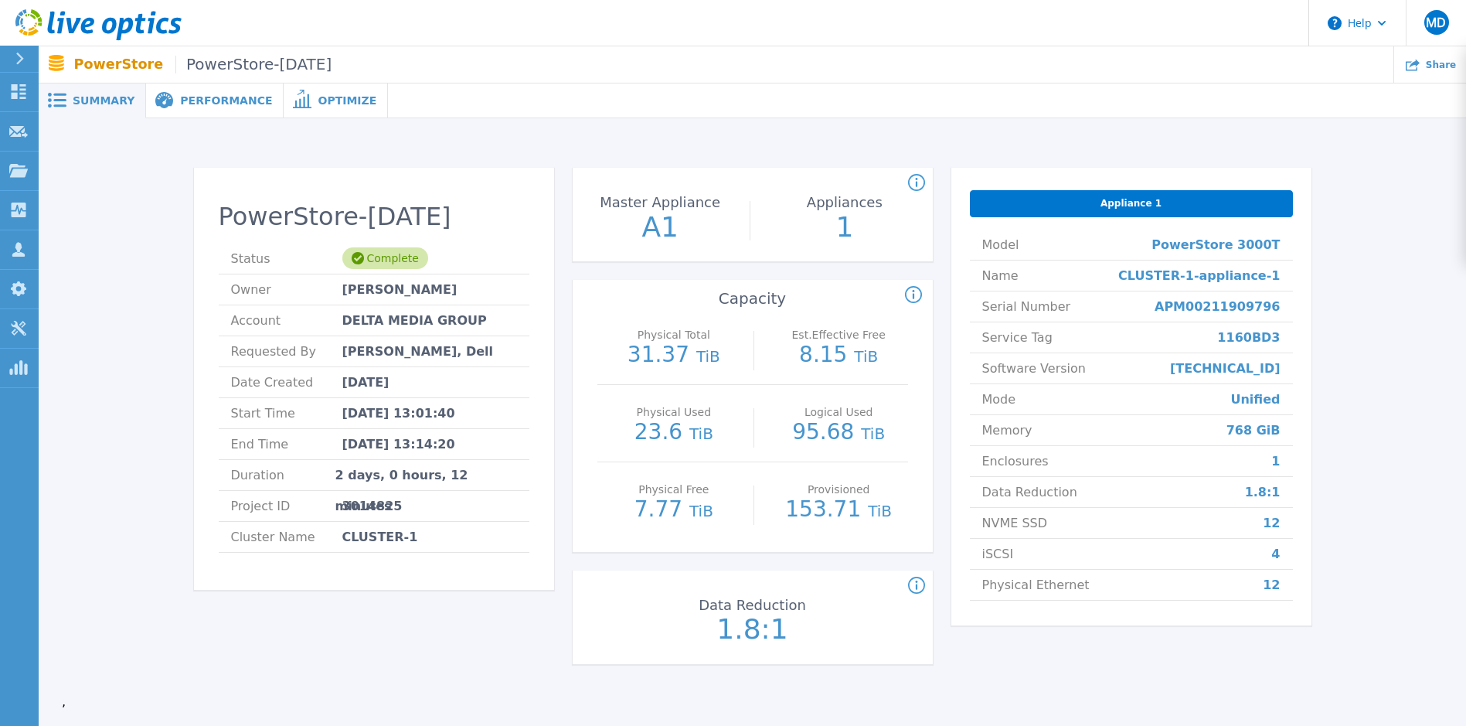
click at [209, 108] on div "Performance" at bounding box center [215, 100] width 138 height 35
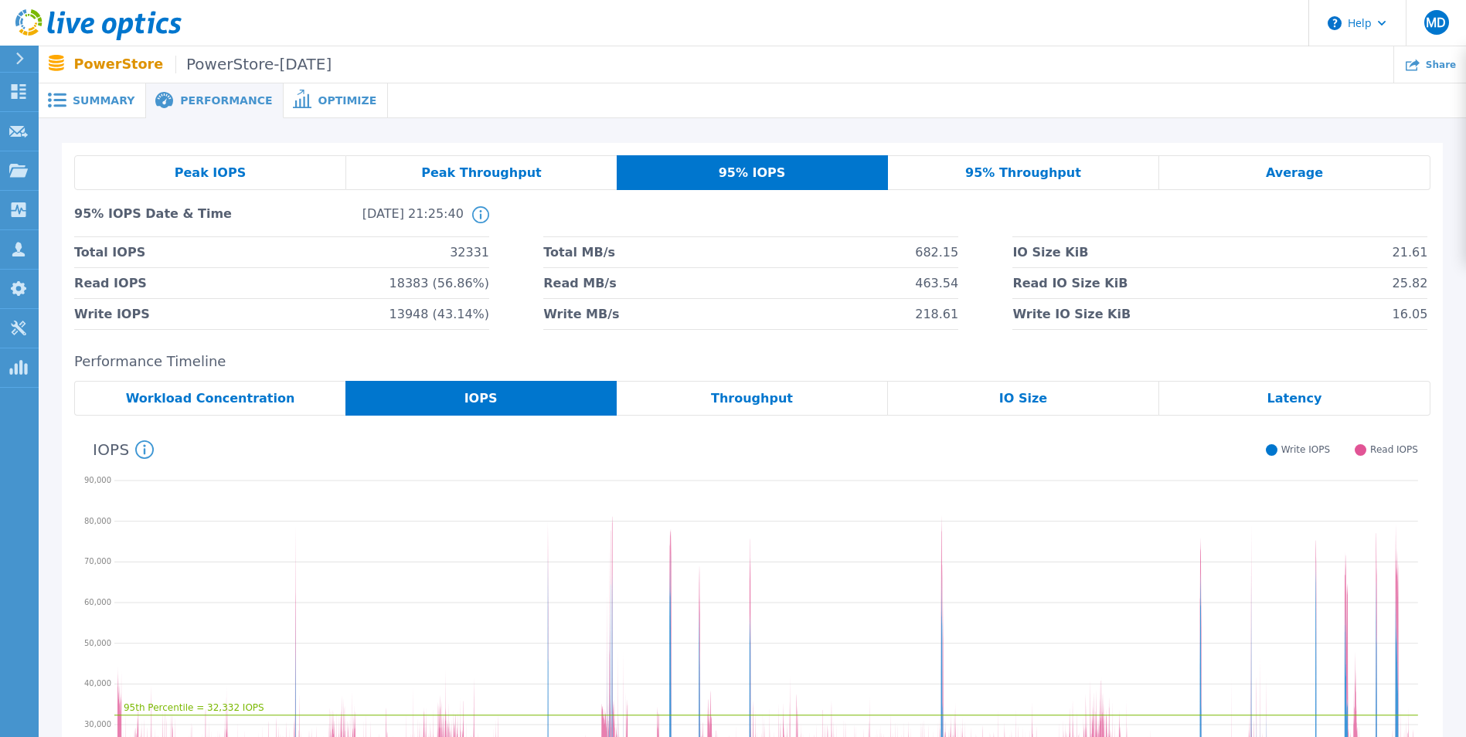
click at [1258, 175] on div "Average" at bounding box center [1294, 172] width 271 height 35
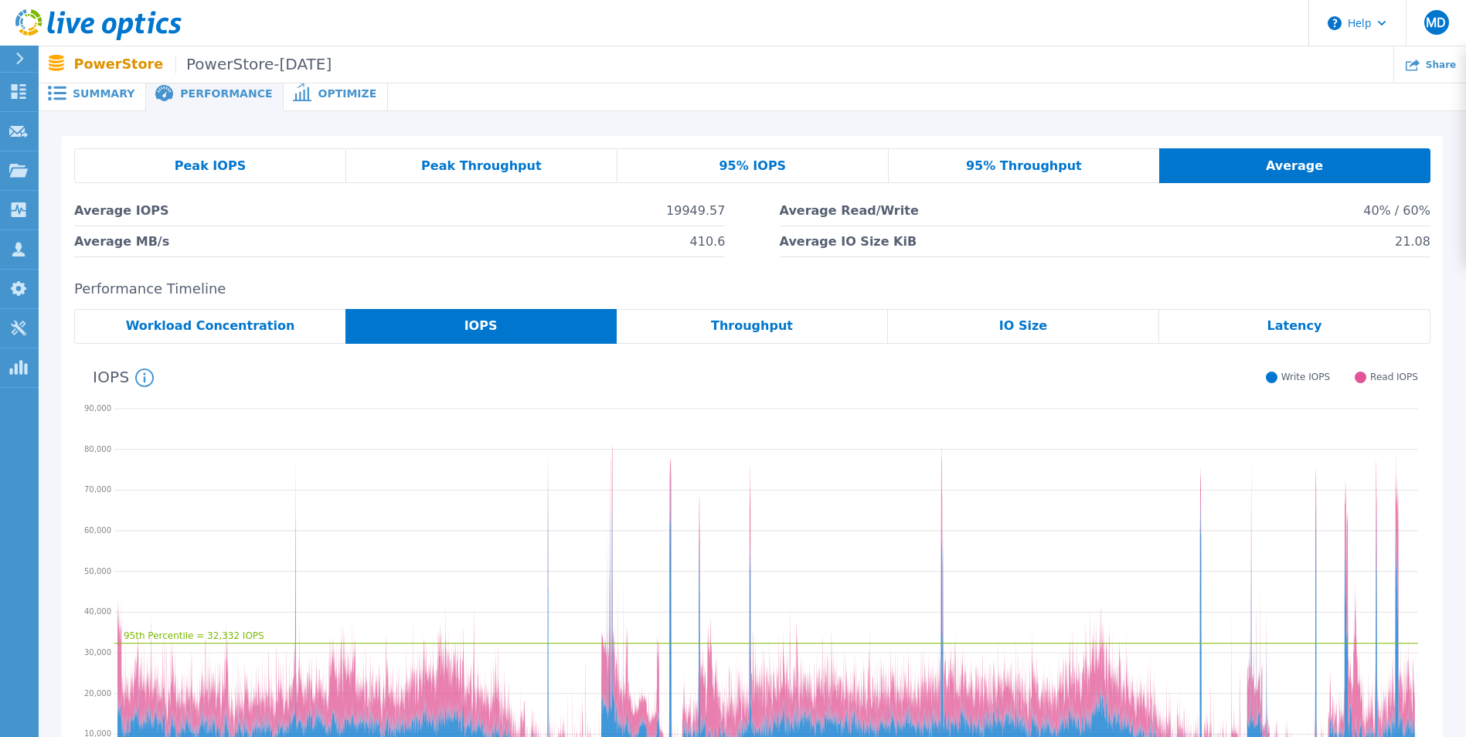
scroll to position [5, 0]
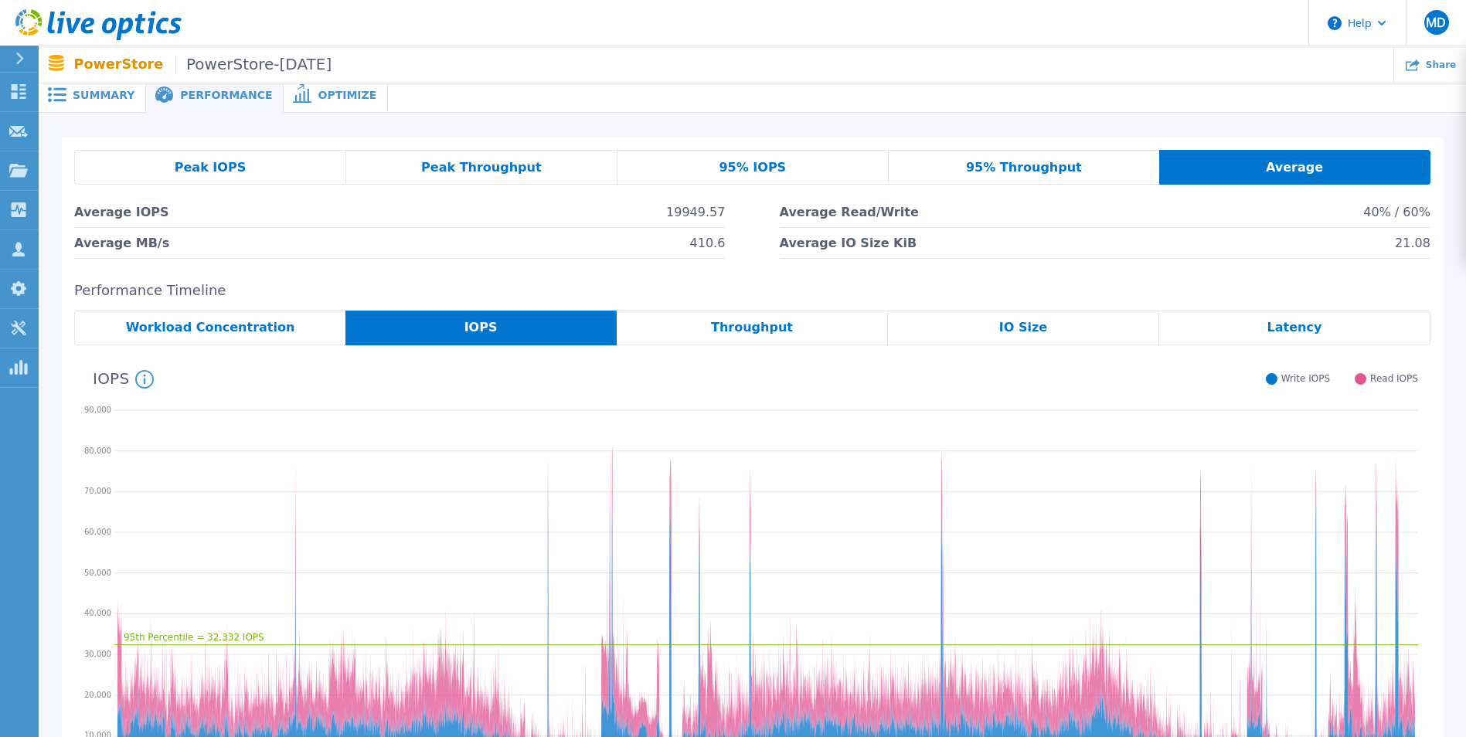
click at [727, 162] on span "95% IOPS" at bounding box center [752, 168] width 67 height 12
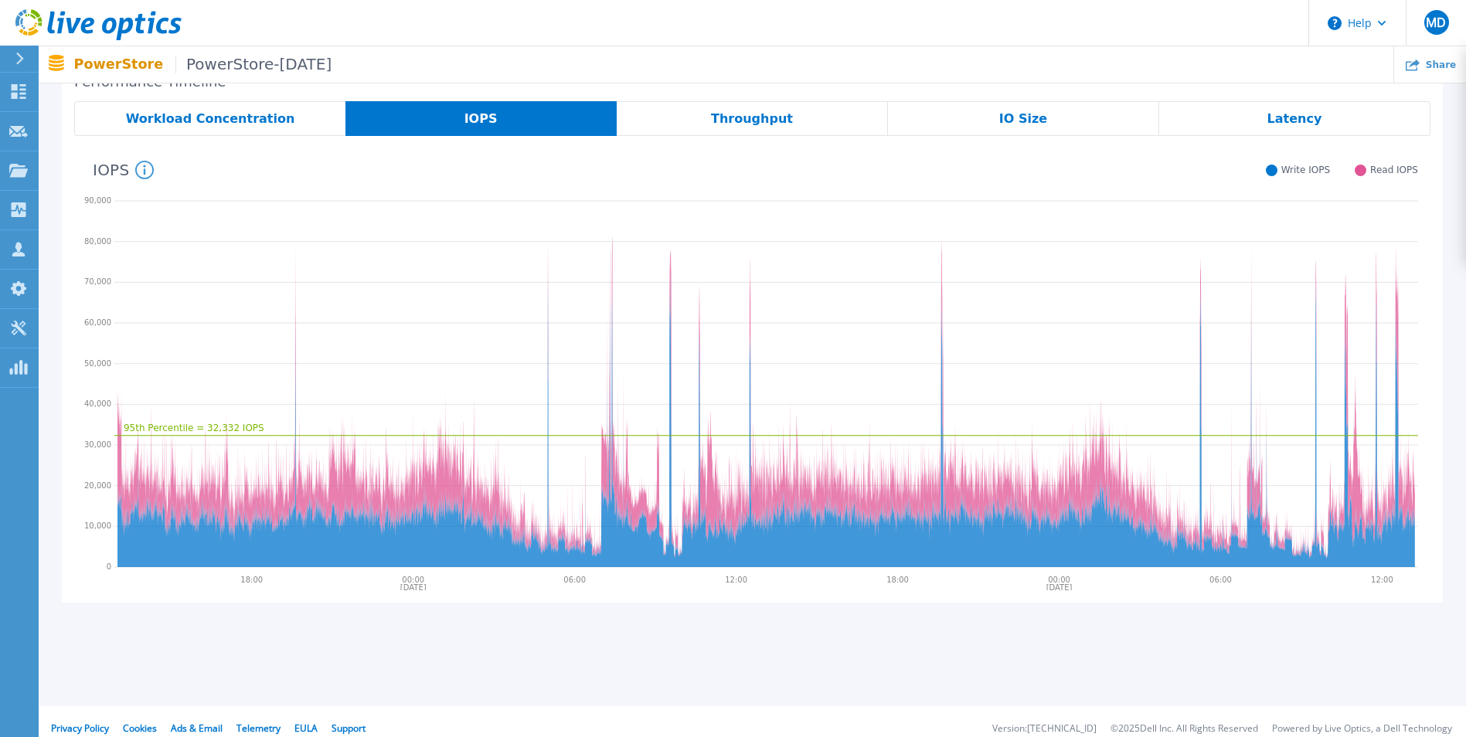
scroll to position [281, 0]
click at [53, 384] on div "Peak IOPS Peak Throughput 95% IOPS 95% Throughput Average 95% IOPS Date & Time …" at bounding box center [752, 242] width 1427 height 808
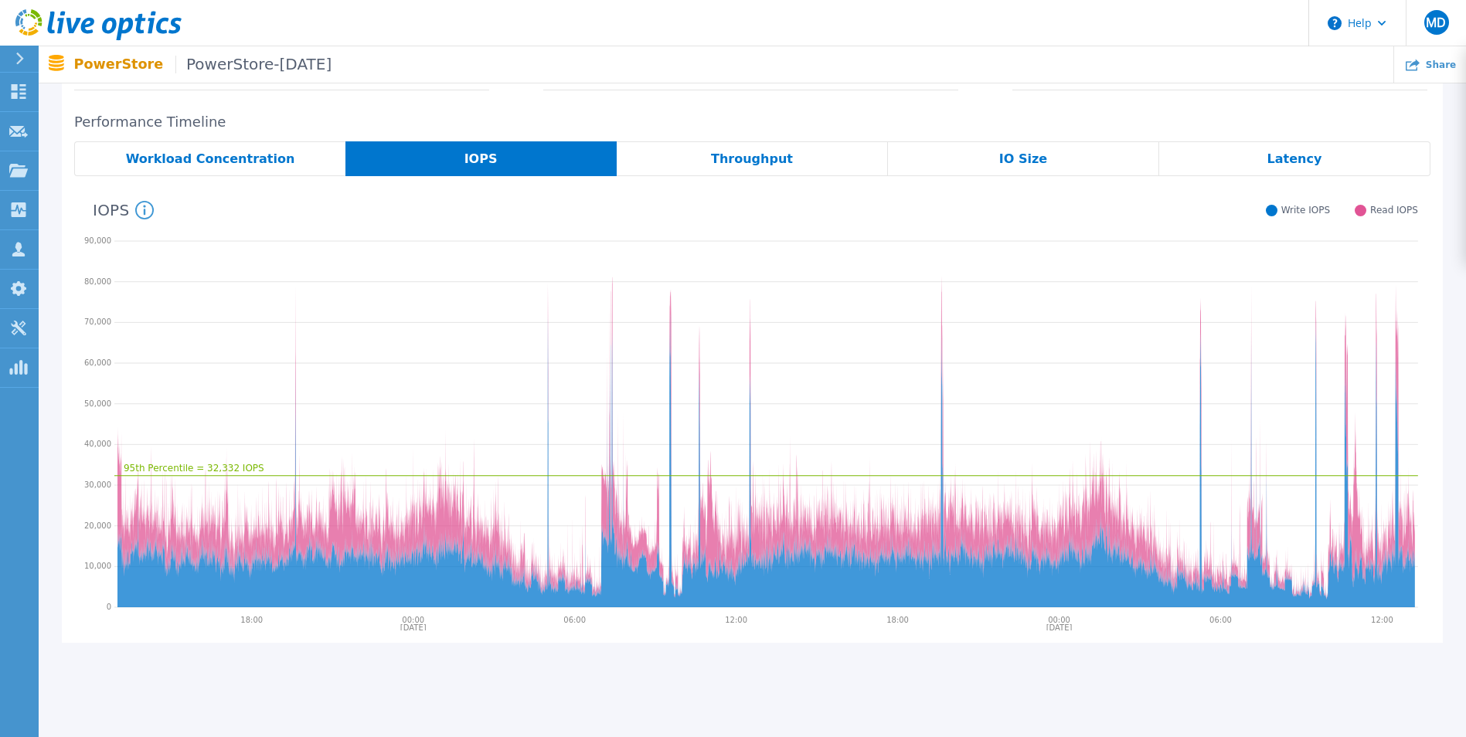
scroll to position [242, 0]
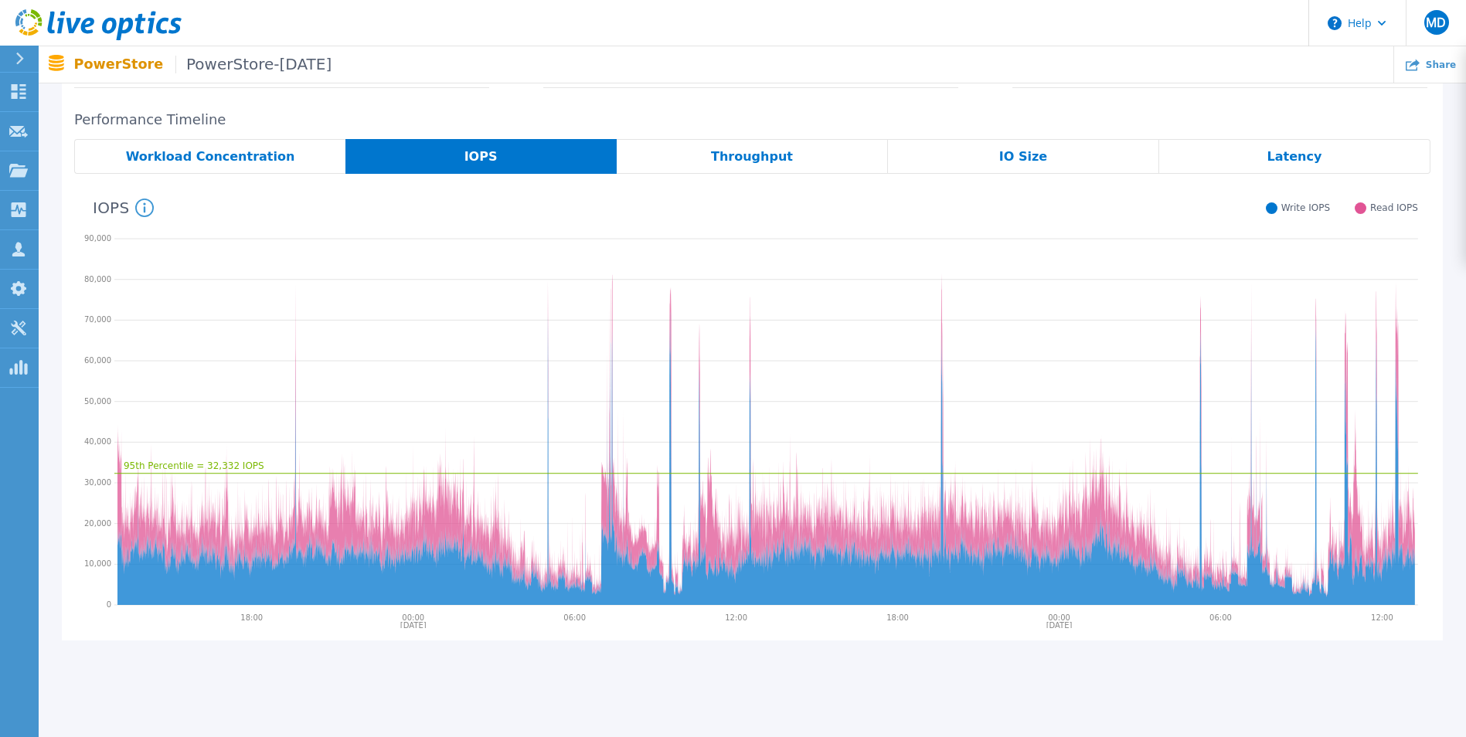
drag, startPoint x: 72, startPoint y: 206, endPoint x: 62, endPoint y: 179, distance: 28.1
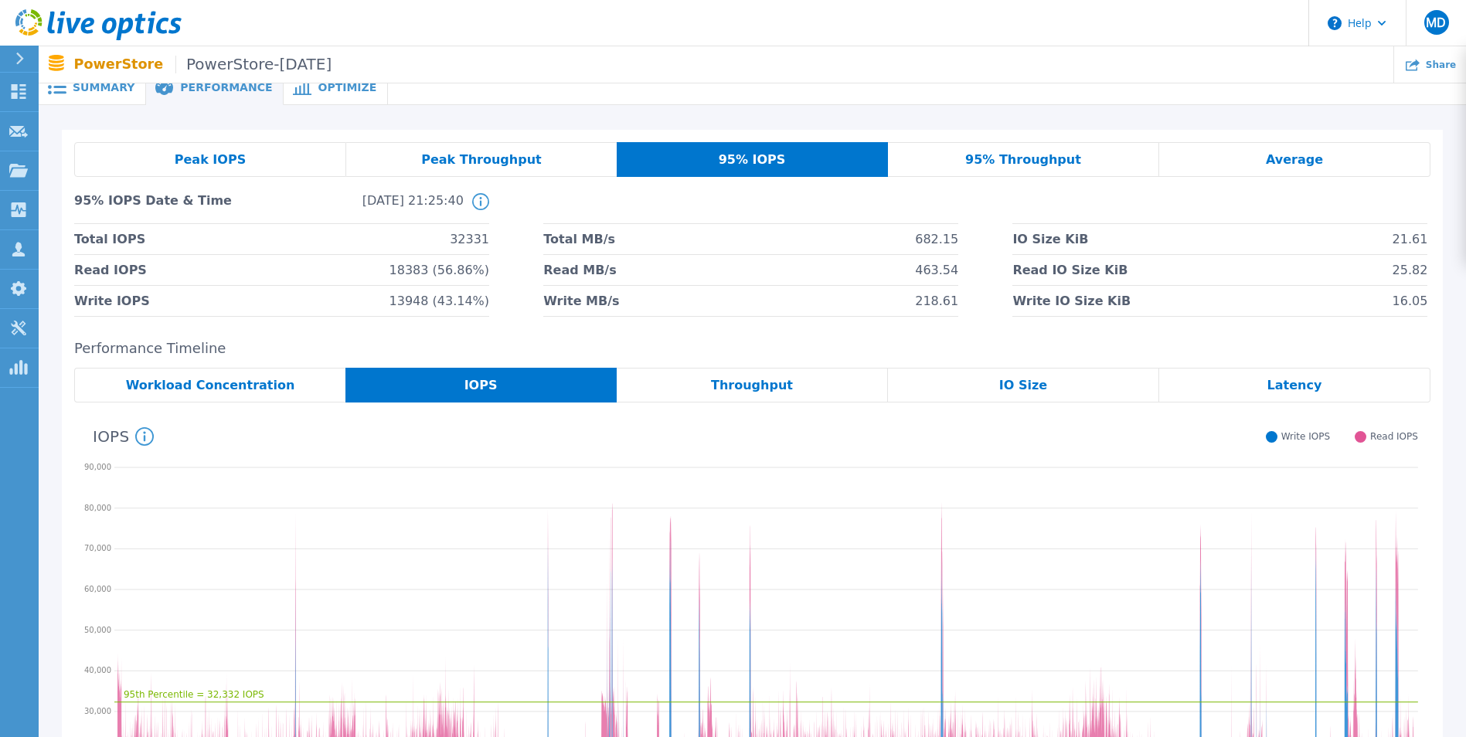
scroll to position [0, 0]
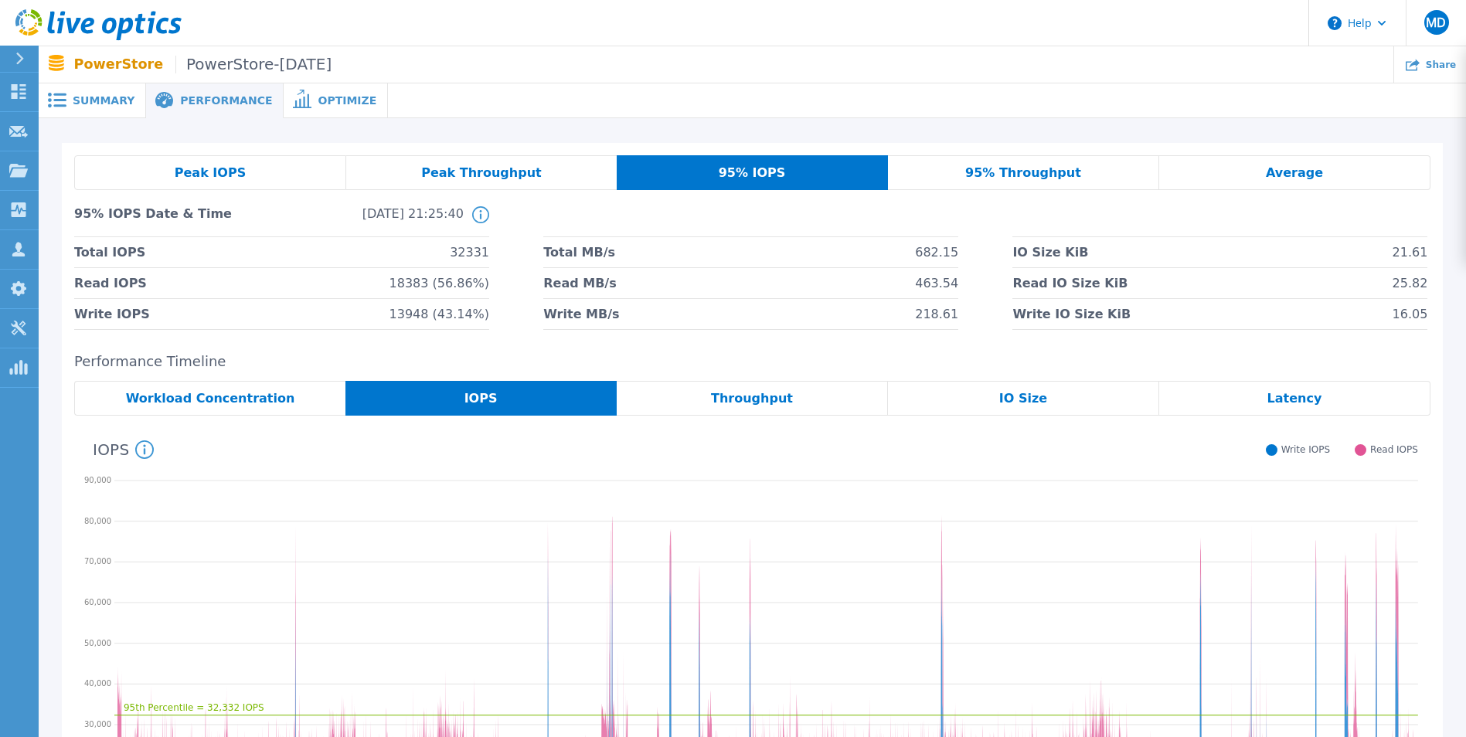
click at [82, 97] on span "Summary" at bounding box center [104, 100] width 62 height 11
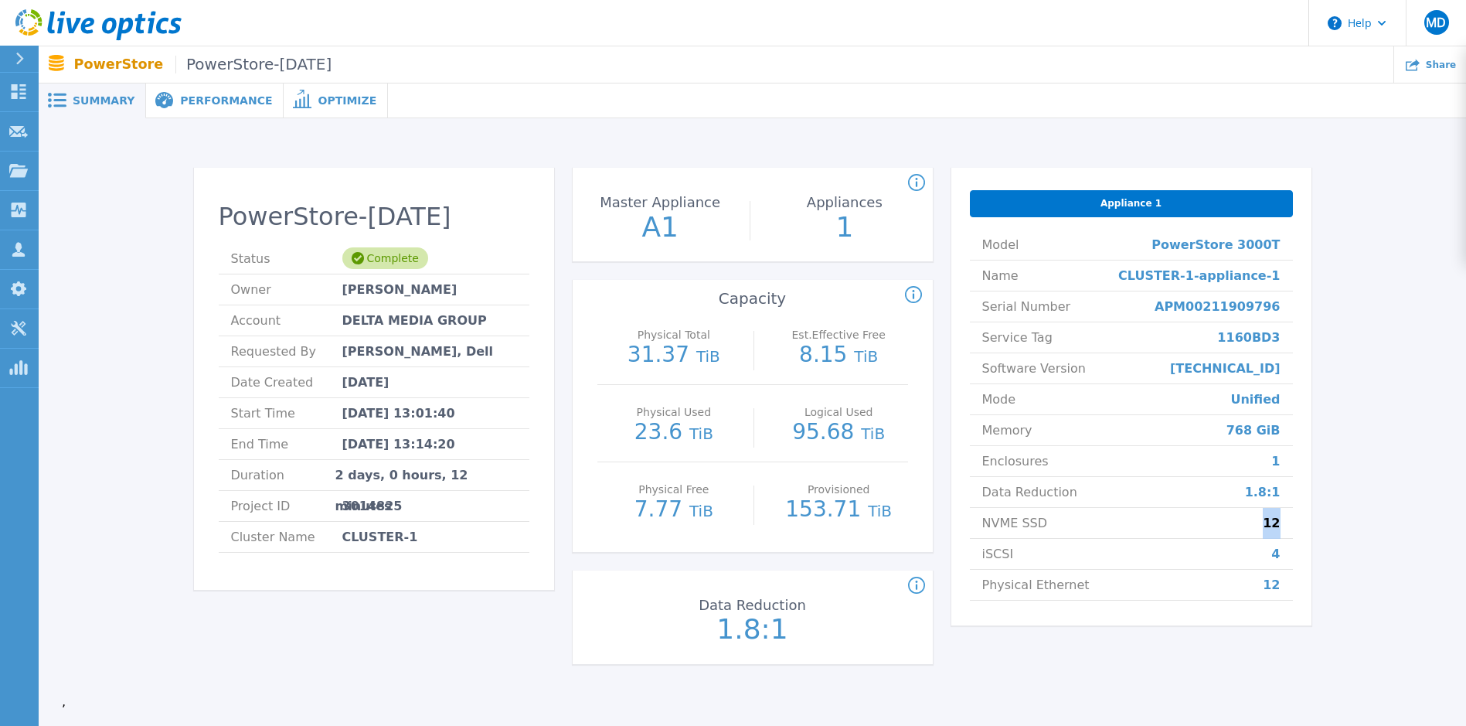
drag, startPoint x: 1265, startPoint y: 529, endPoint x: 1287, endPoint y: 529, distance: 22.4
click at [1287, 529] on li "NVME SSD 12" at bounding box center [1131, 523] width 323 height 31
drag, startPoint x: 1287, startPoint y: 529, endPoint x: 1375, endPoint y: 551, distance: 90.0
click at [1375, 551] on div "PowerStore-[DATE] Status Complete Owner [PERSON_NAME] Account DELTA MEDIA GROUP…" at bounding box center [752, 419] width 1381 height 552
click at [1348, 339] on div "PowerStore-[DATE] Status Complete Owner [PERSON_NAME] Account DELTA MEDIA GROUP…" at bounding box center [752, 419] width 1381 height 552
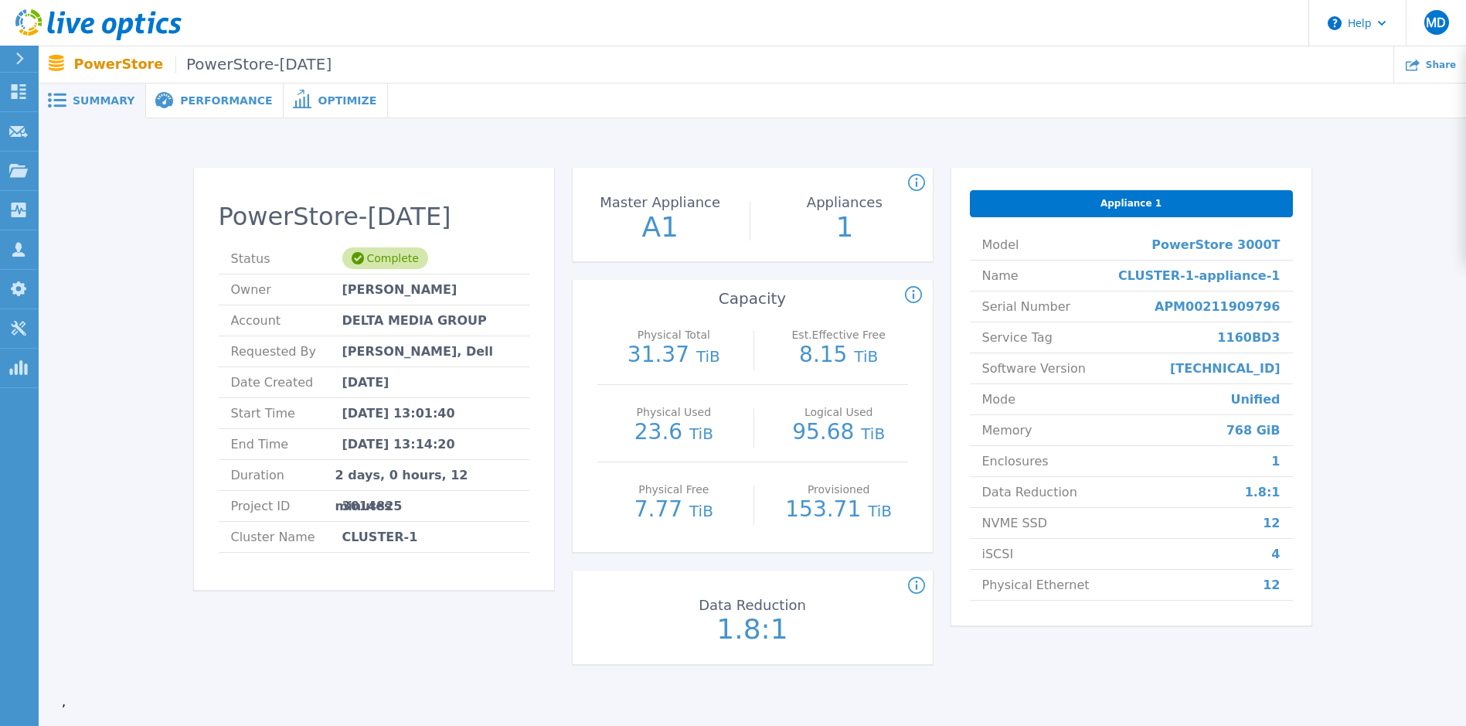
click at [180, 99] on span "Performance" at bounding box center [226, 100] width 92 height 11
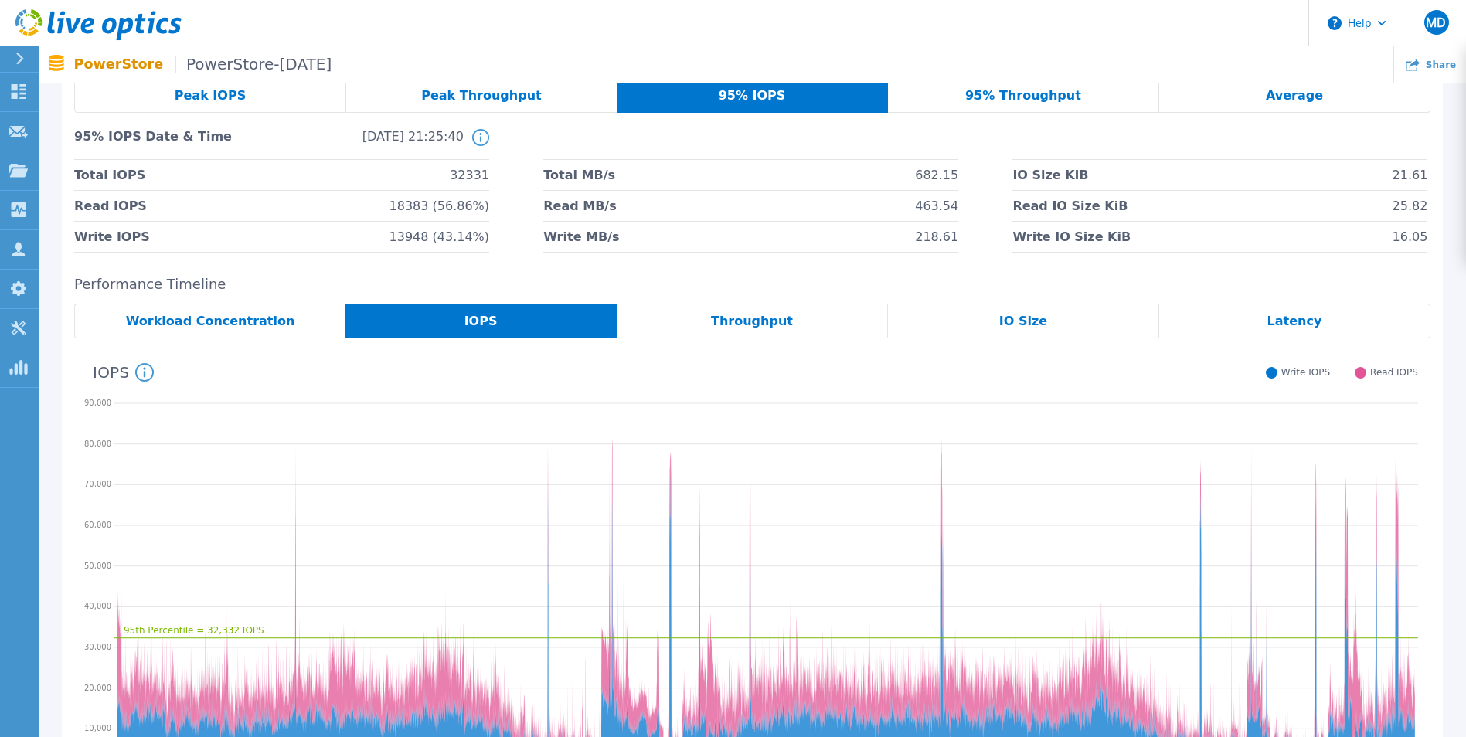
drag, startPoint x: 664, startPoint y: 275, endPoint x: 661, endPoint y: 254, distance: 21.0
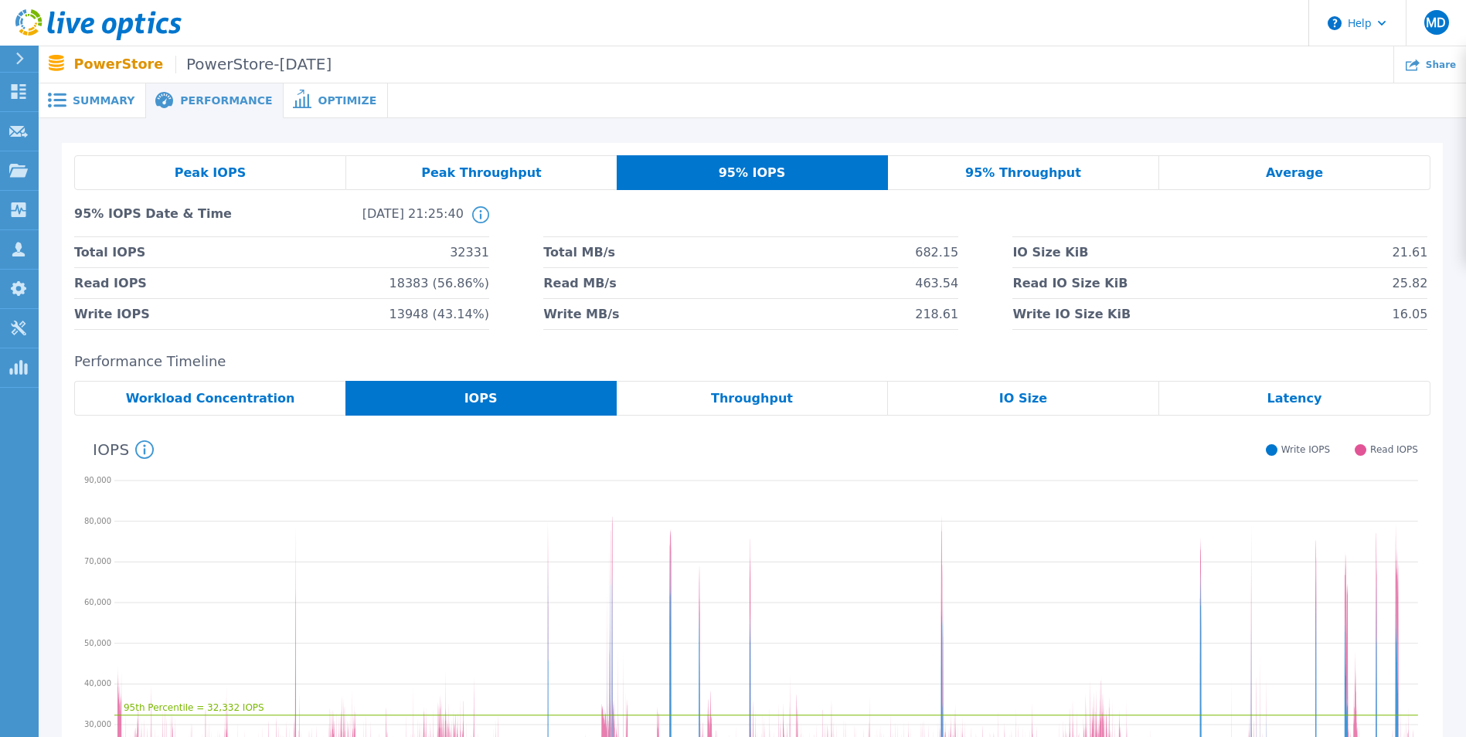
click at [87, 99] on span "Summary" at bounding box center [104, 100] width 62 height 11
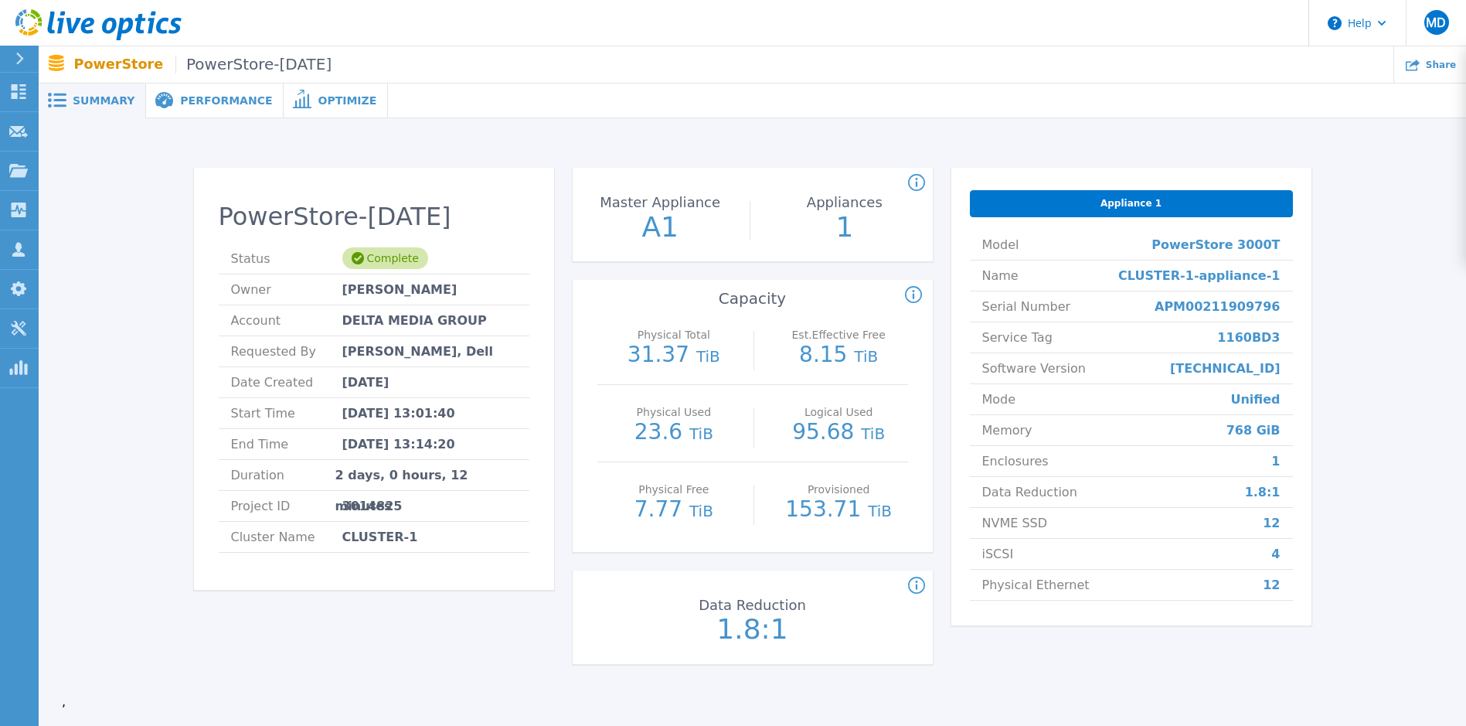
click at [553, 339] on div "PowerStore-[DATE] Status Complete Owner [PERSON_NAME] Account DELTA MEDIA GROUP…" at bounding box center [374, 384] width 360 height 412
click at [559, 335] on div "PowerStore-[DATE] Status Complete Owner [PERSON_NAME] Account DELTA MEDIA GROUP…" at bounding box center [752, 425] width 1117 height 515
